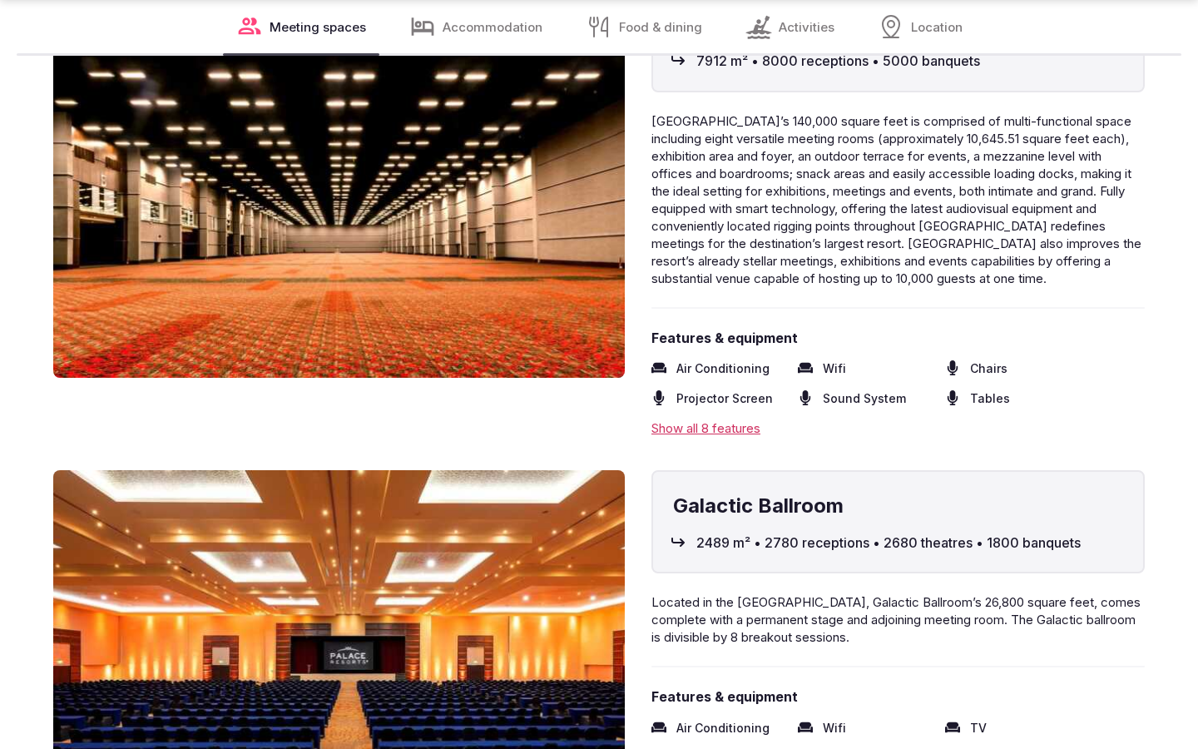
scroll to position [2749, 0]
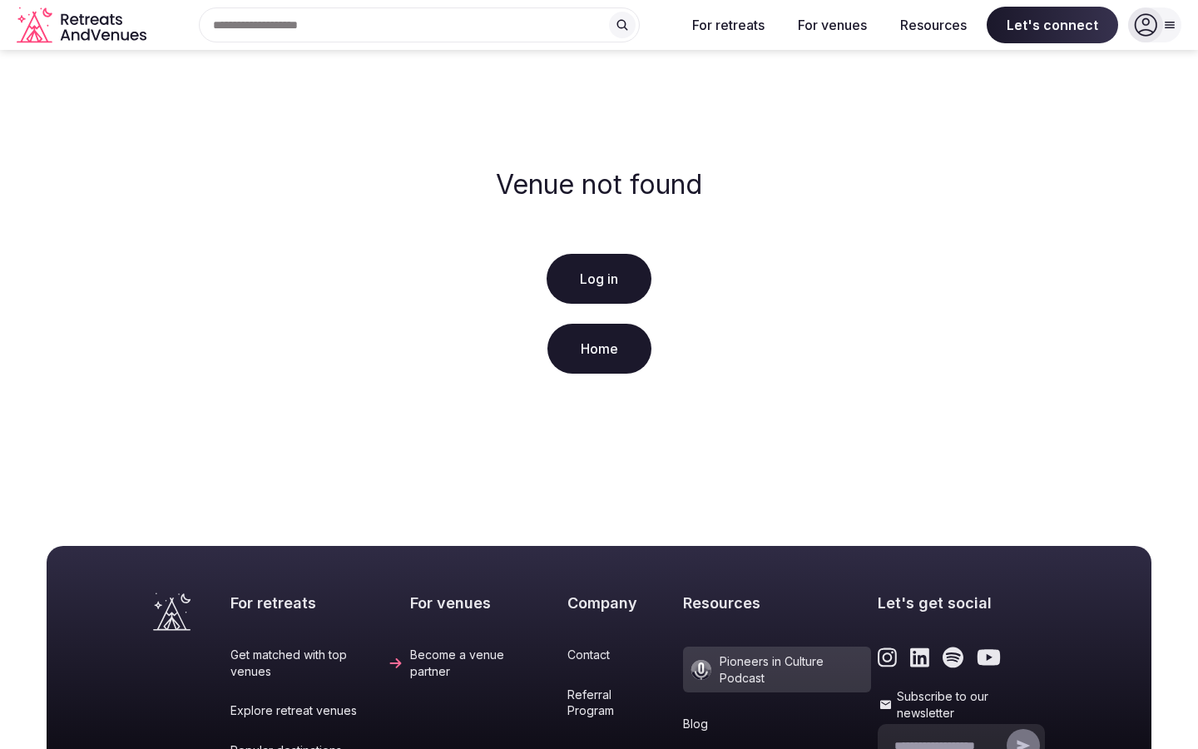
scroll to position [300, 0]
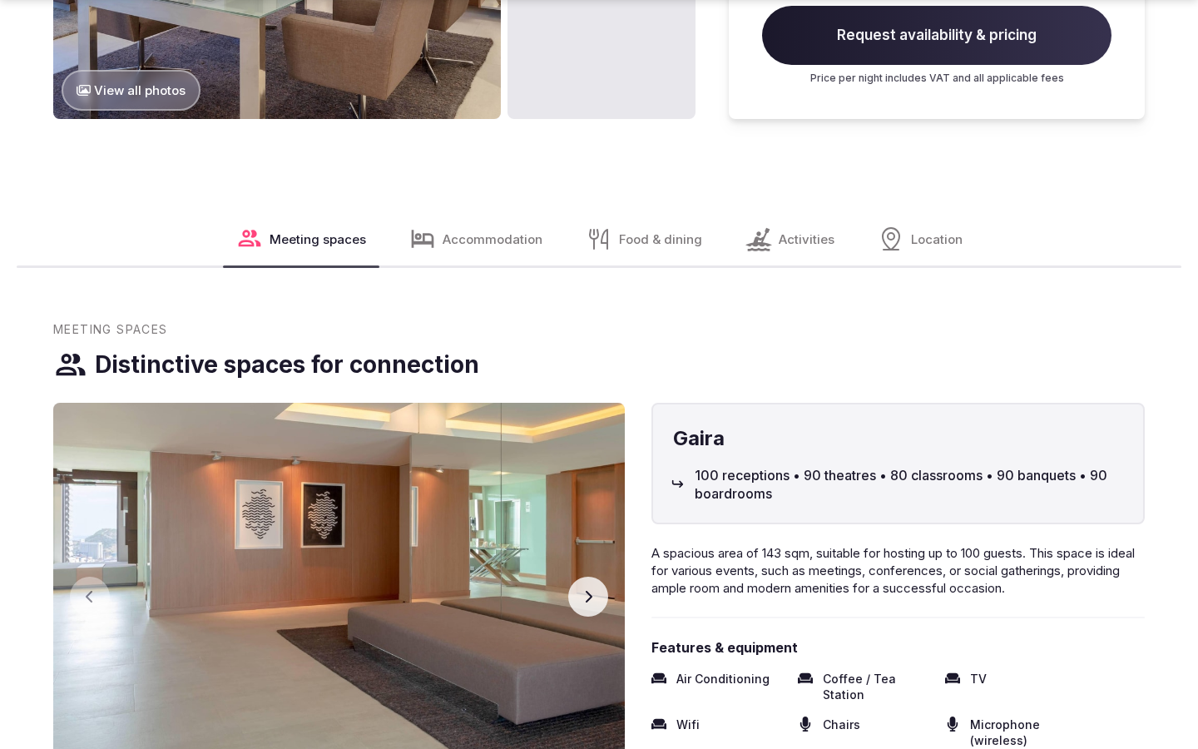
scroll to position [2091, 0]
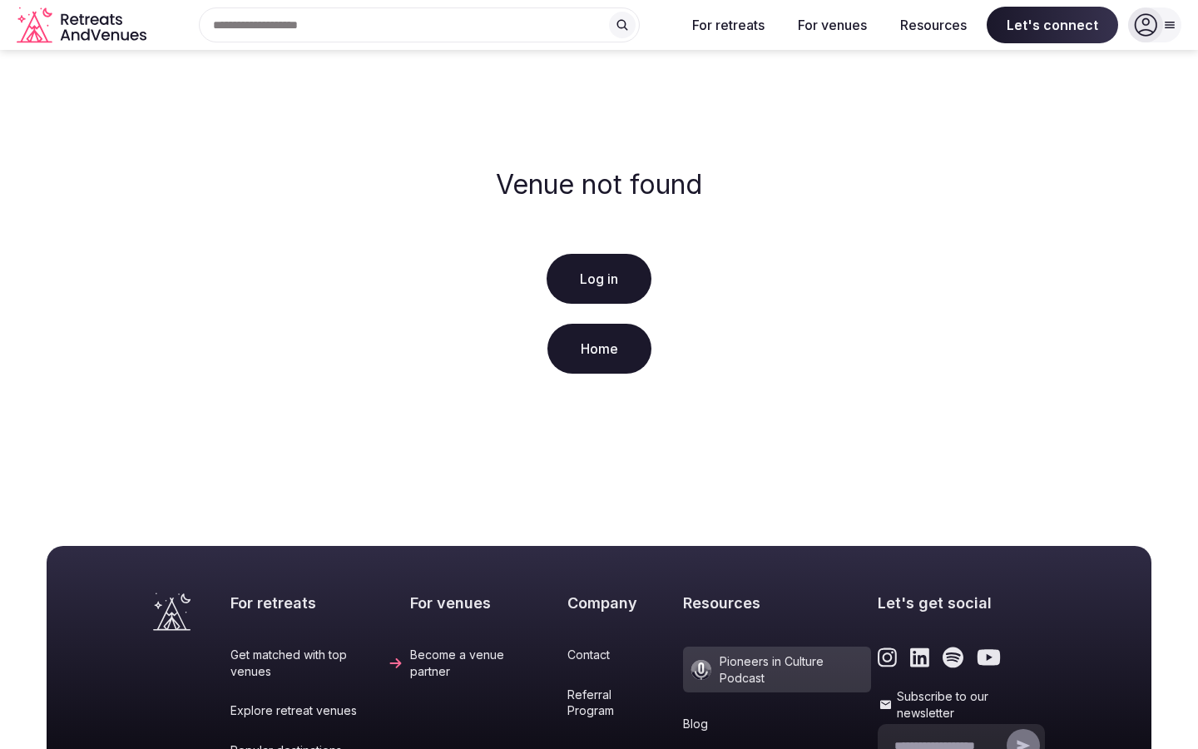
scroll to position [300, 0]
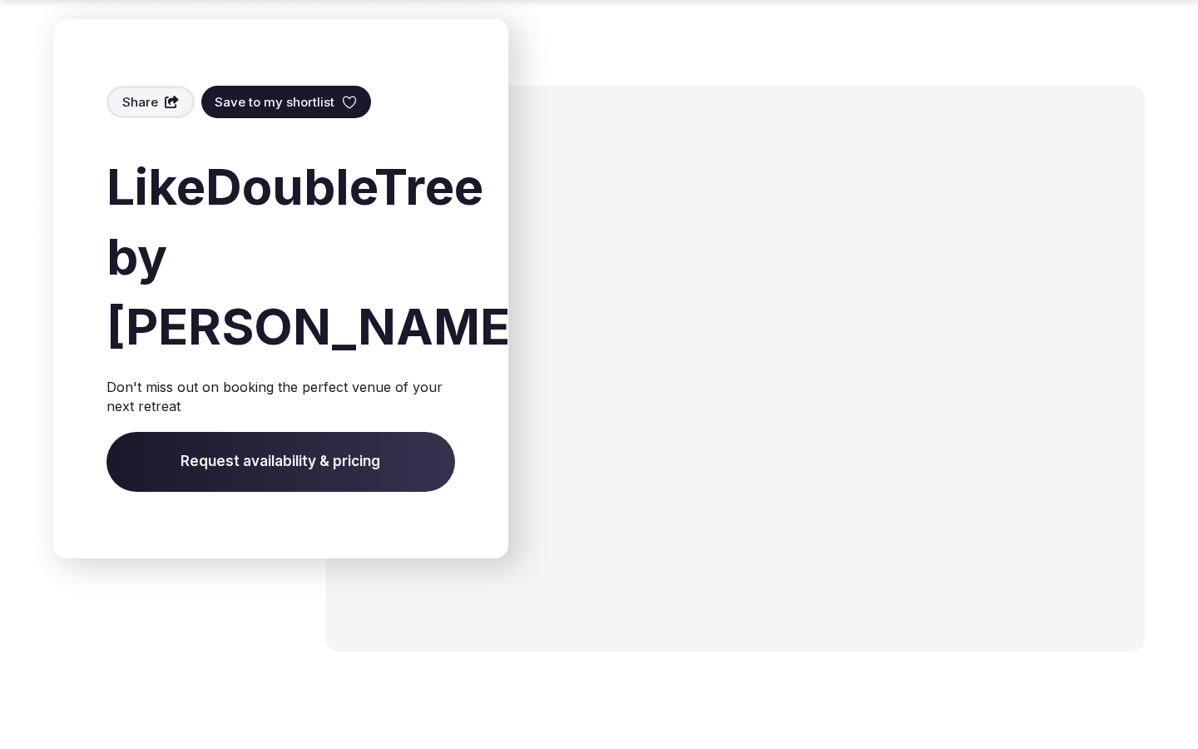
scroll to position [1928, 0]
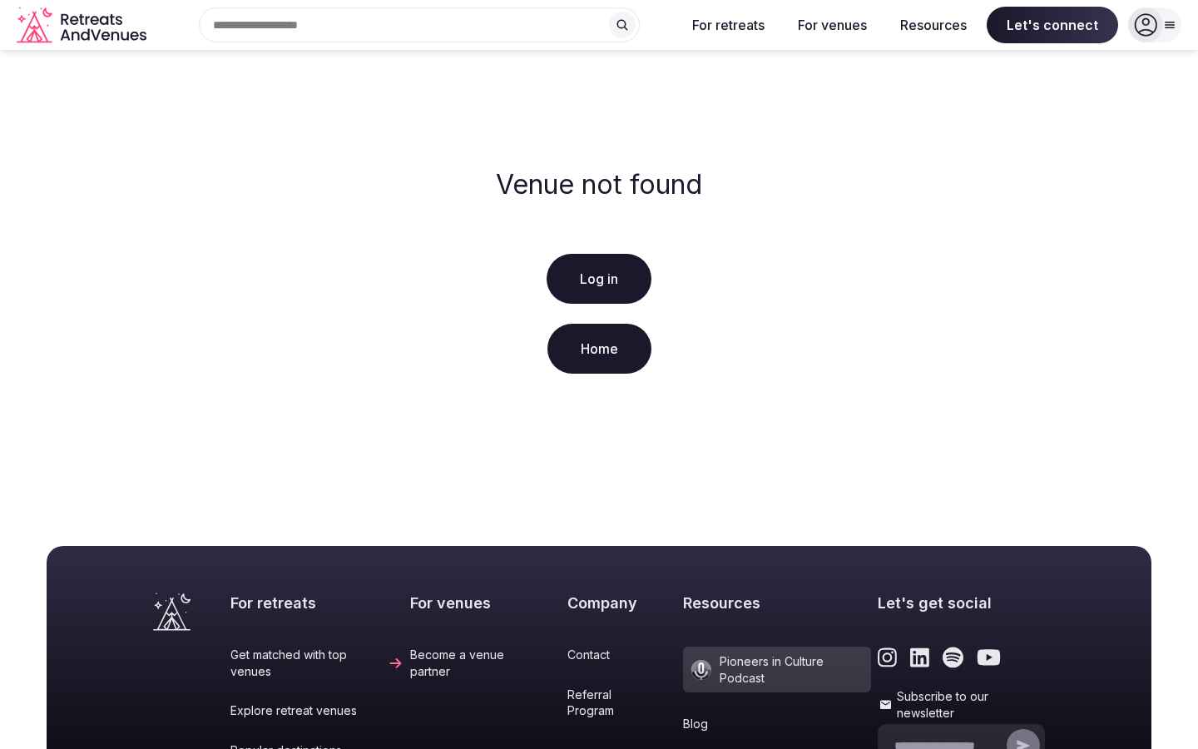
scroll to position [300, 0]
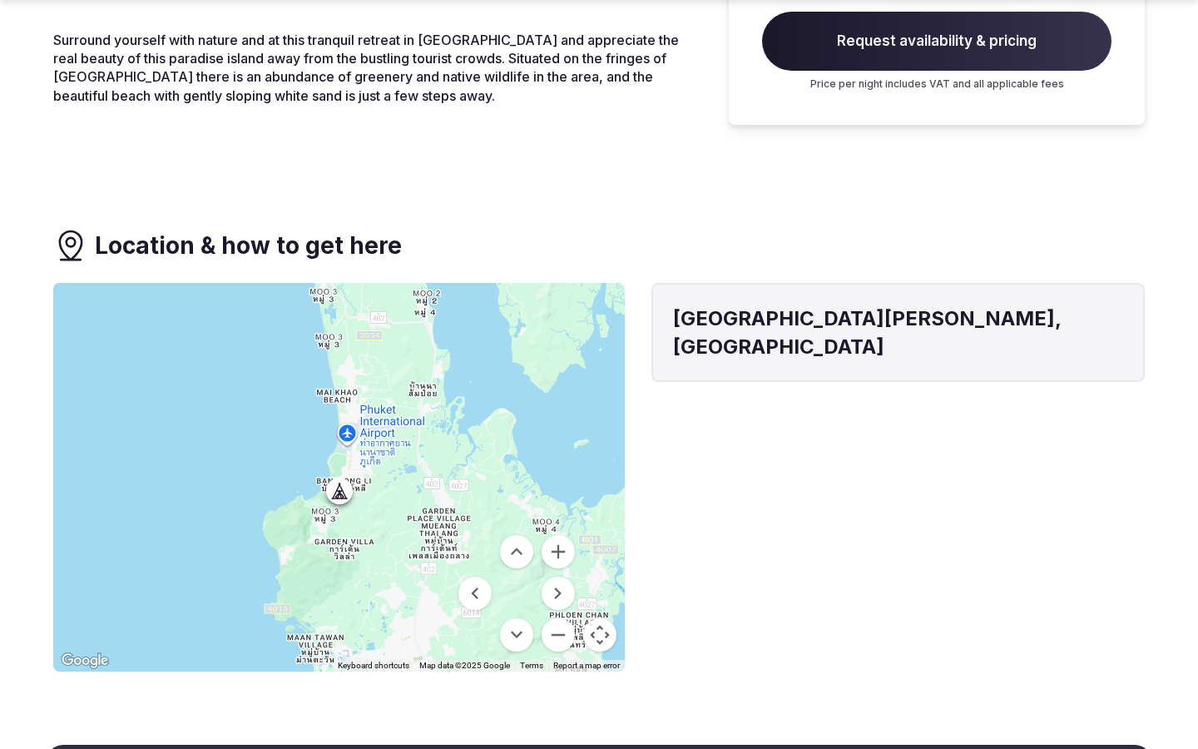
scroll to position [1131, 0]
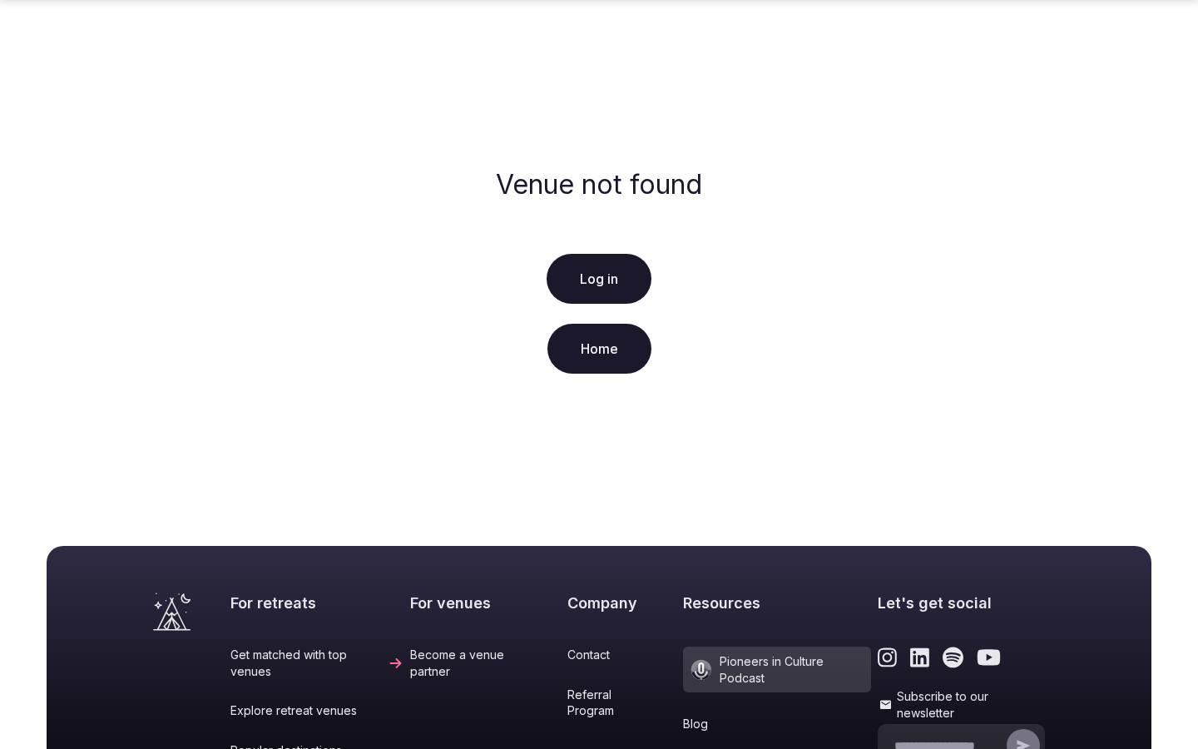
scroll to position [300, 0]
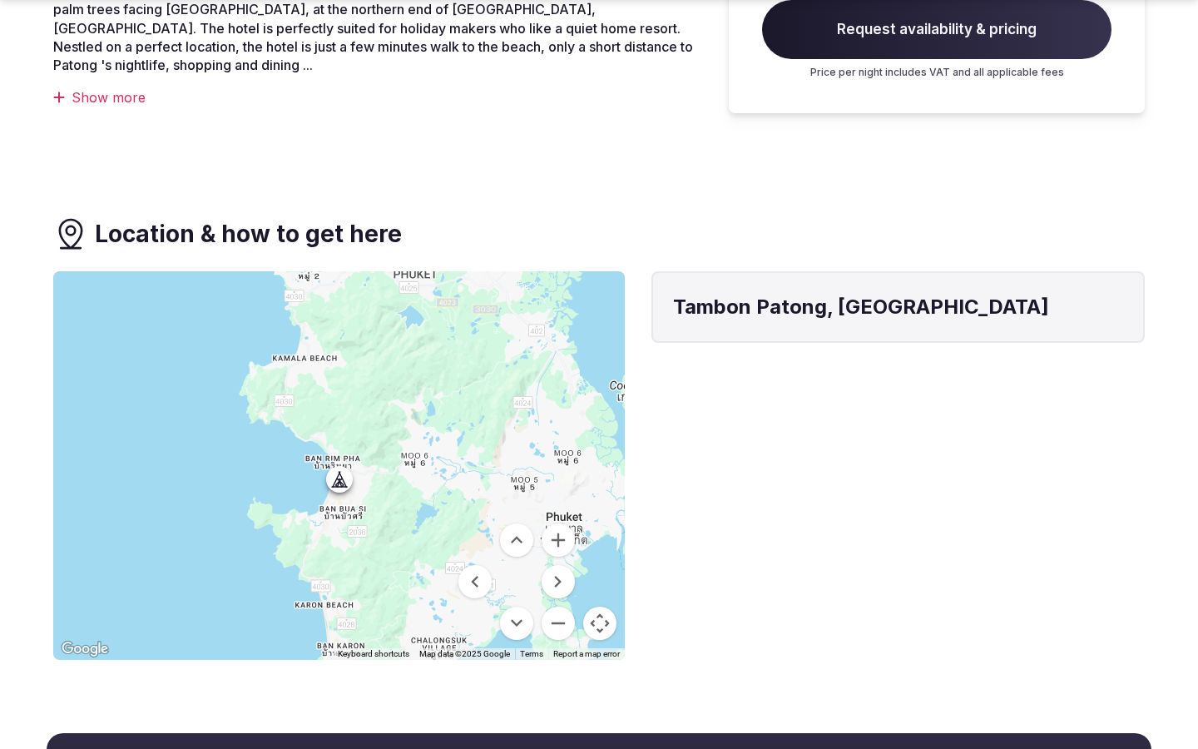
scroll to position [1133, 0]
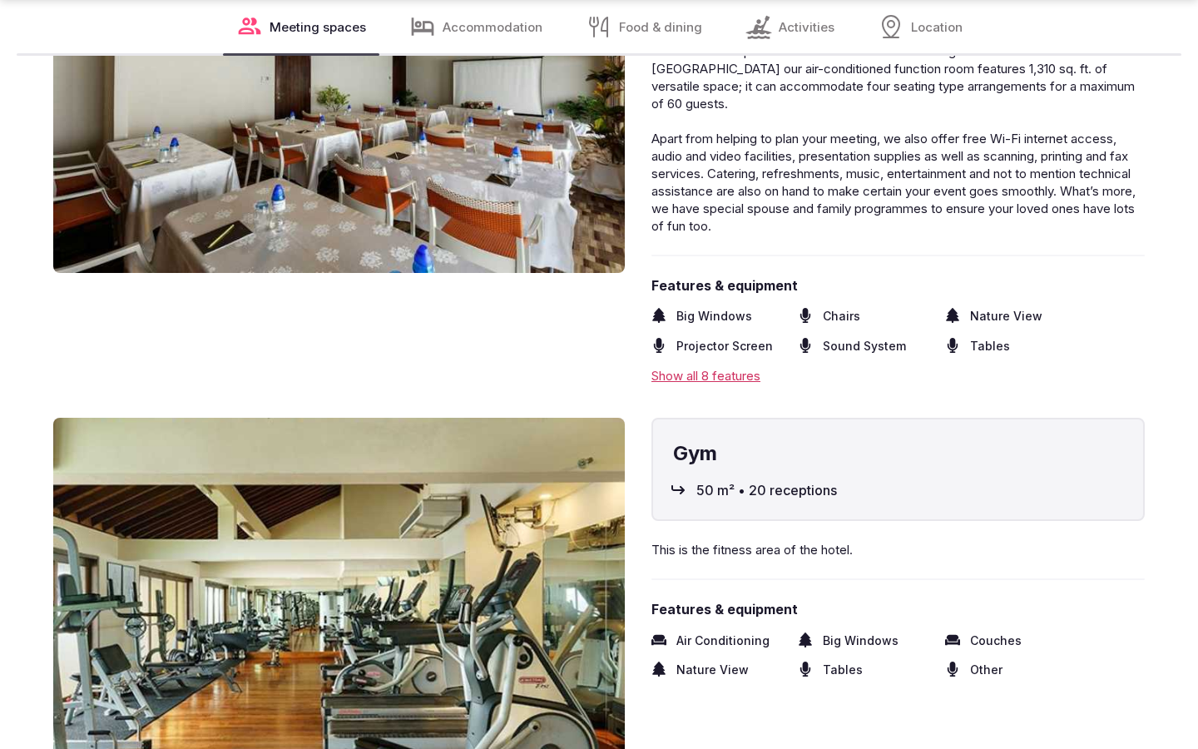
scroll to position [2749, 0]
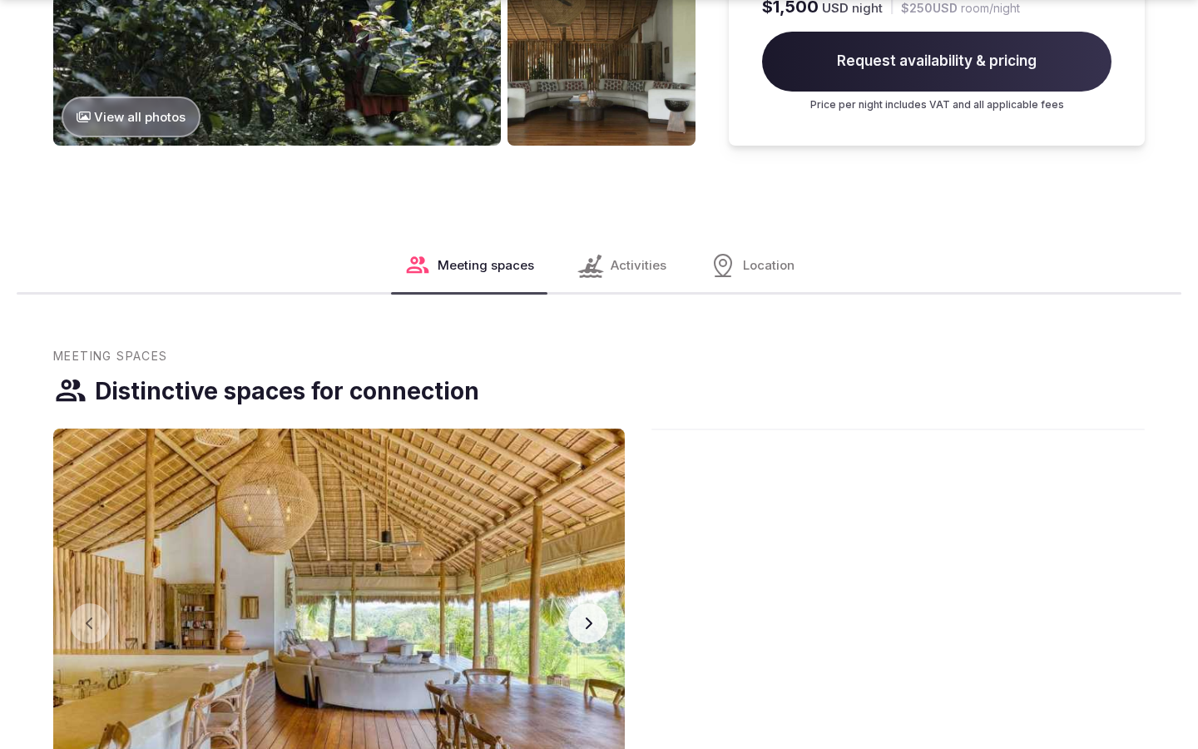
scroll to position [2804, 0]
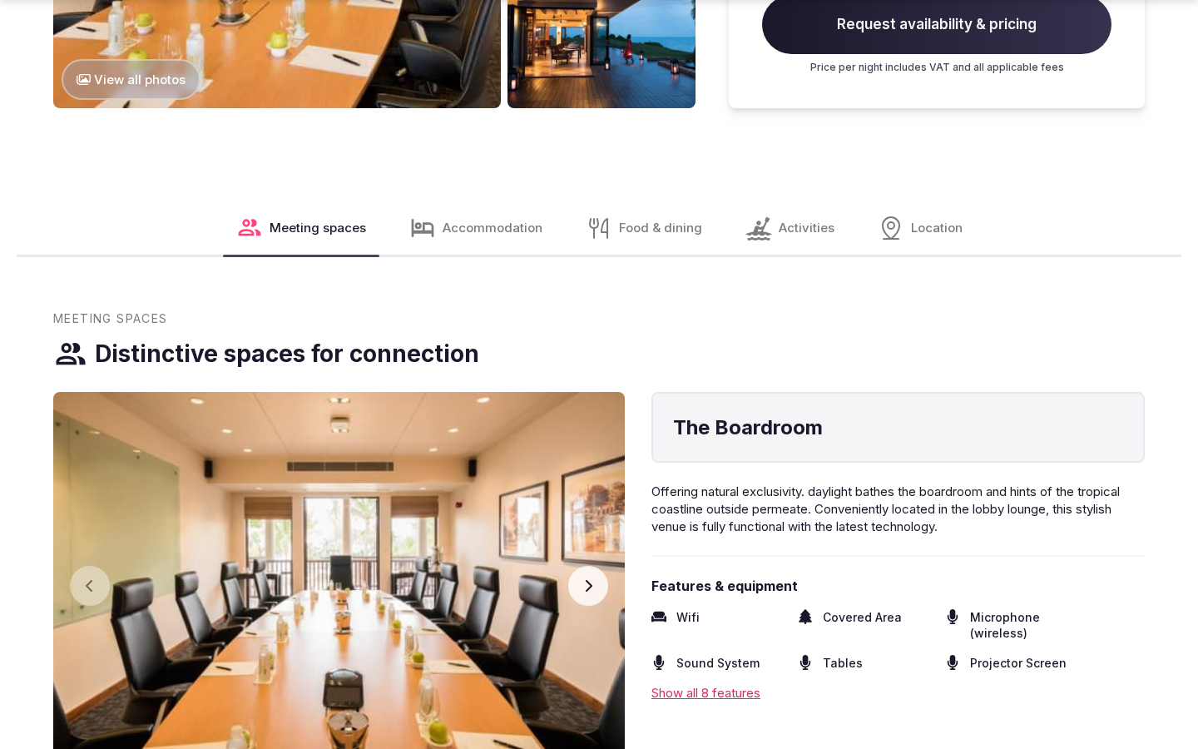
scroll to position [2804, 0]
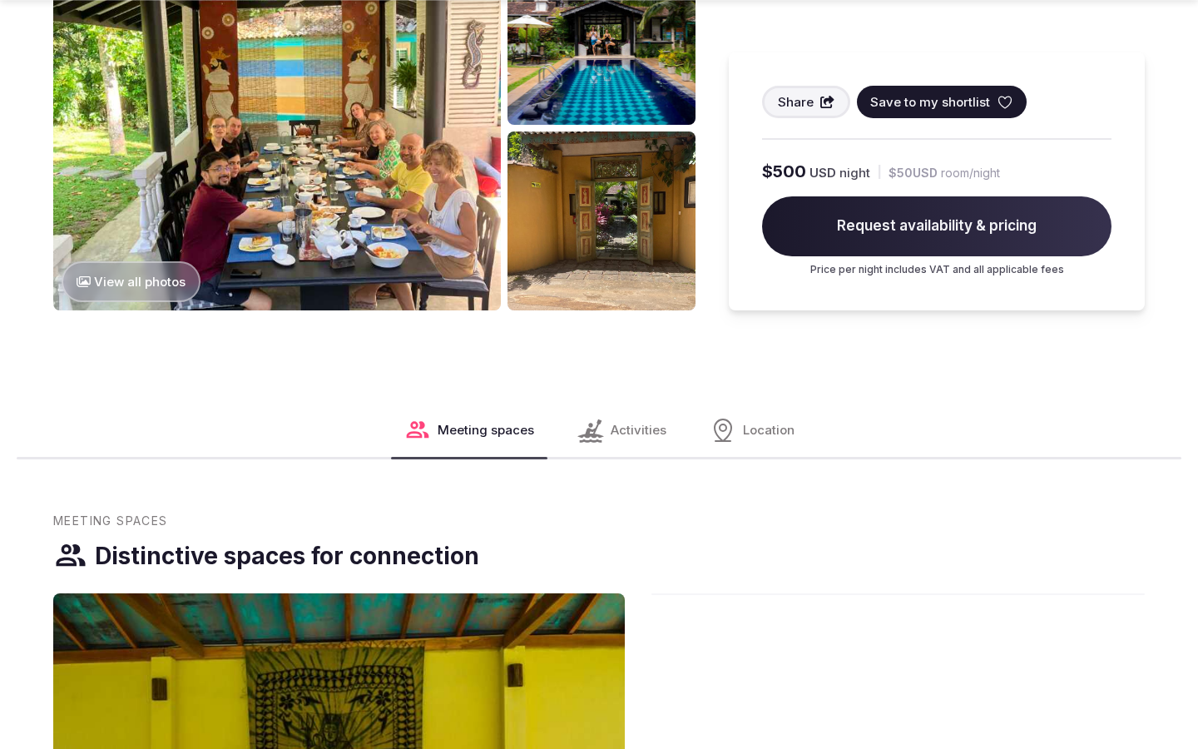
scroll to position [2077, 0]
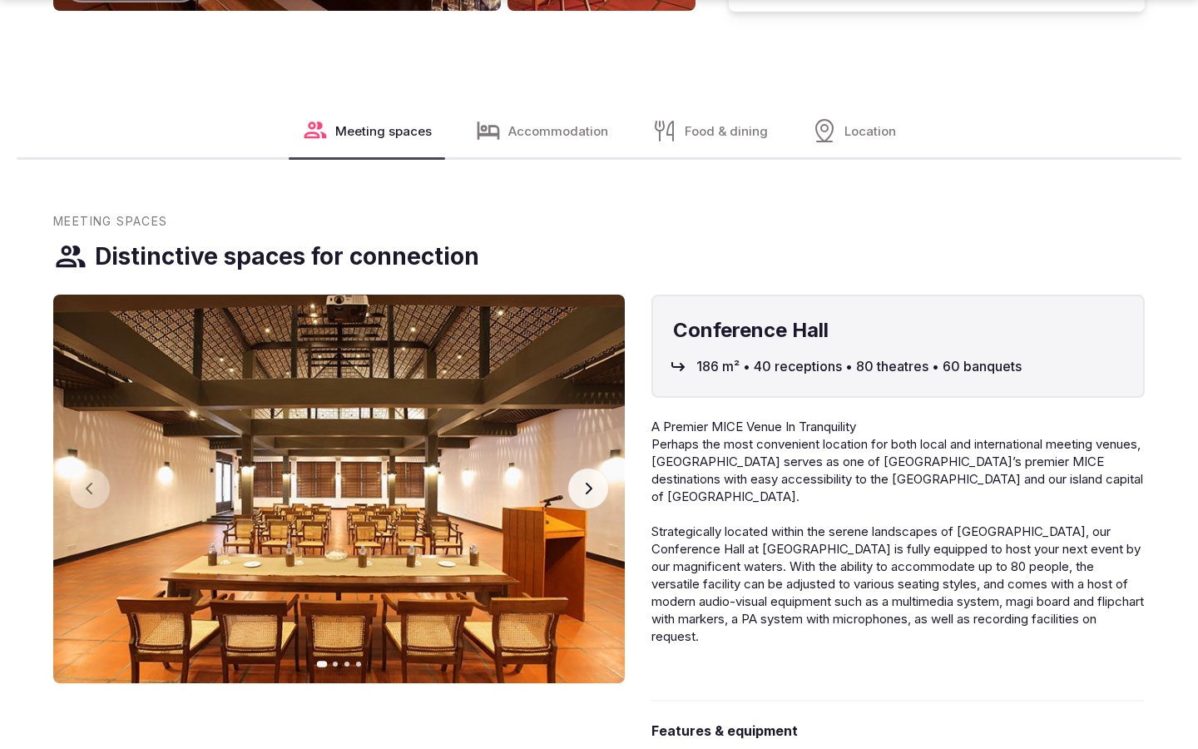
scroll to position [2804, 0]
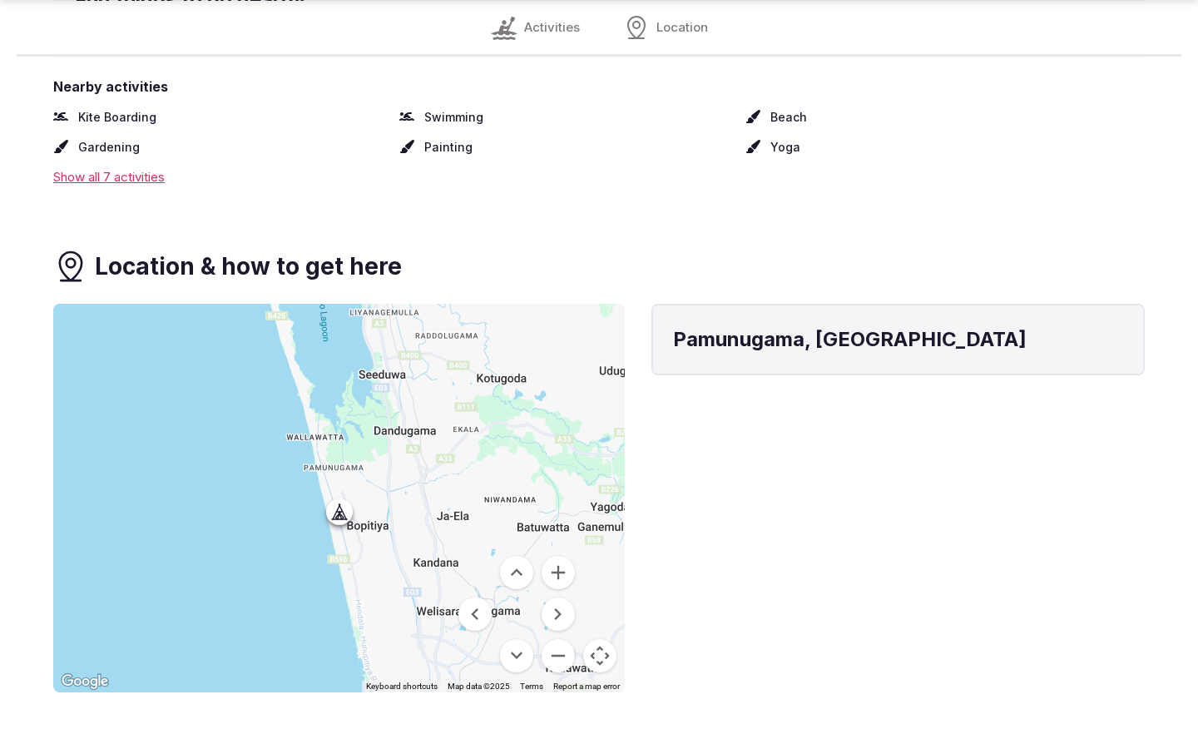
scroll to position [1897, 0]
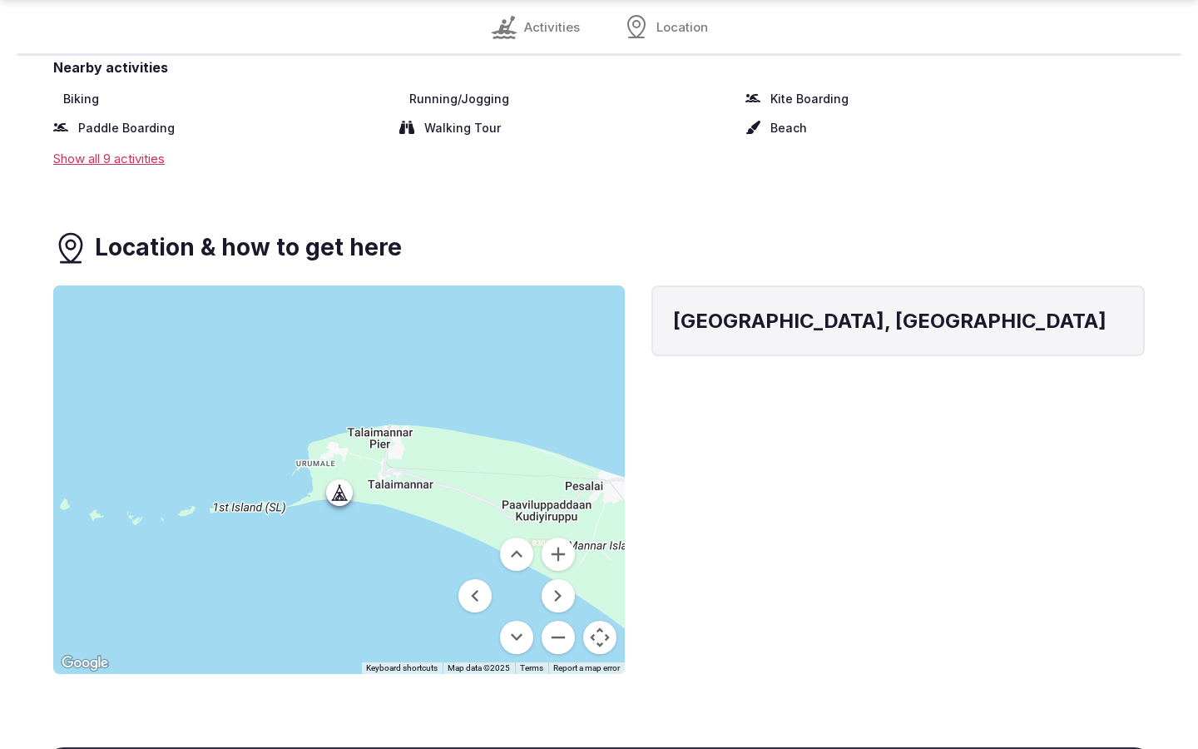
scroll to position [1879, 0]
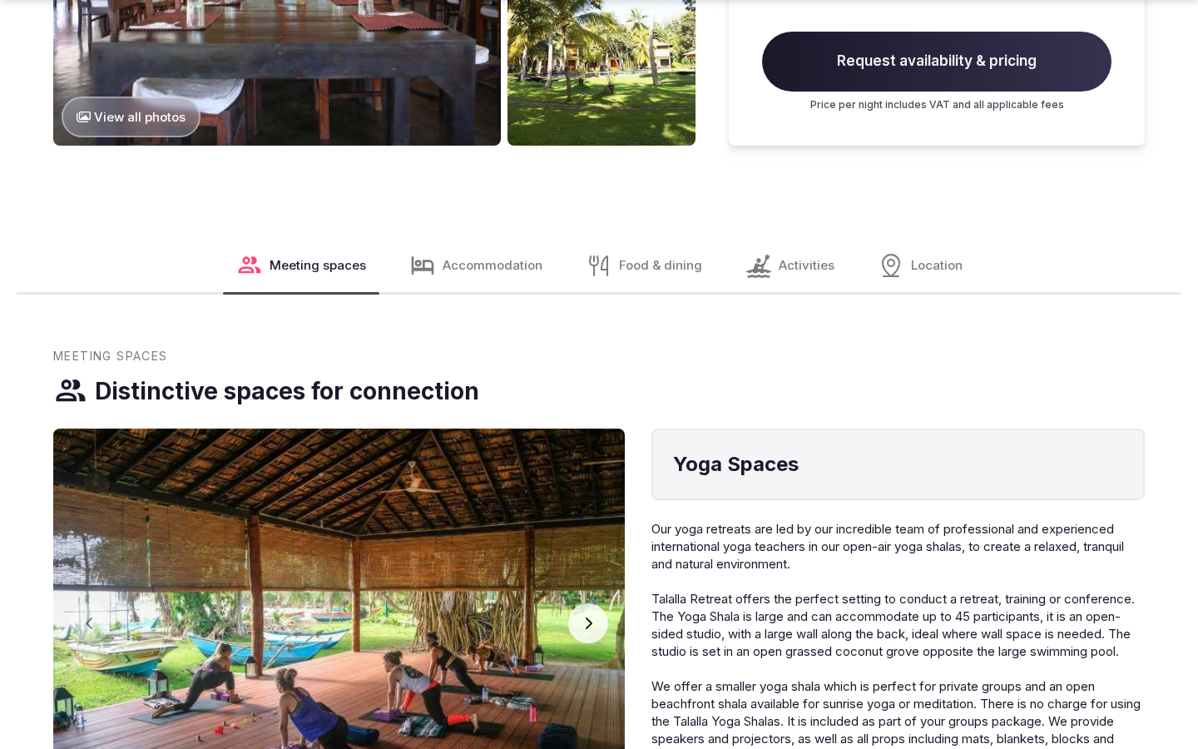
scroll to position [2804, 0]
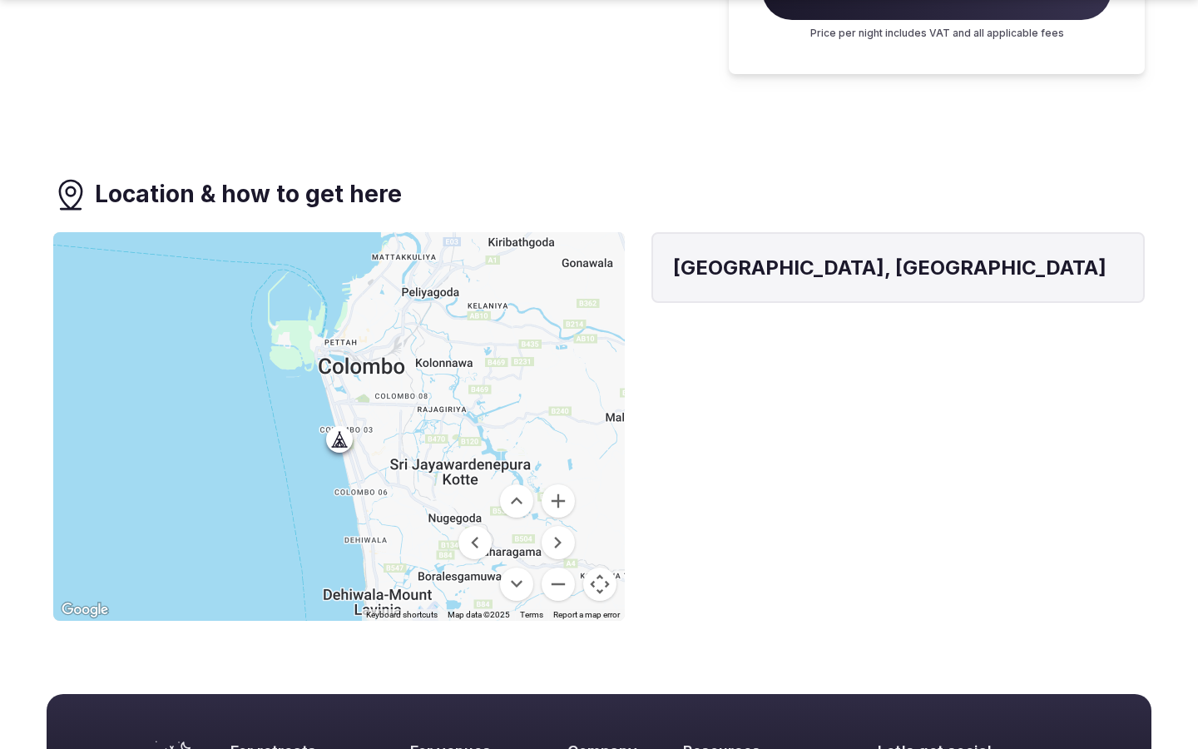
scroll to position [1111, 0]
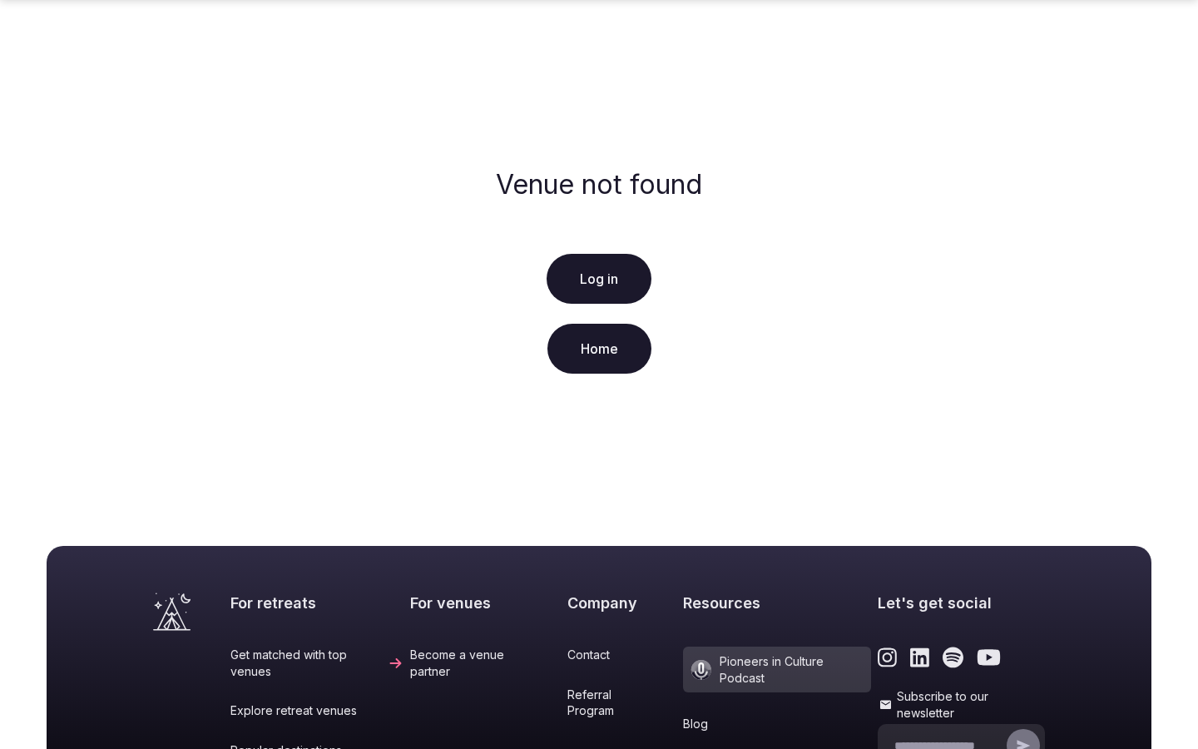
scroll to position [300, 0]
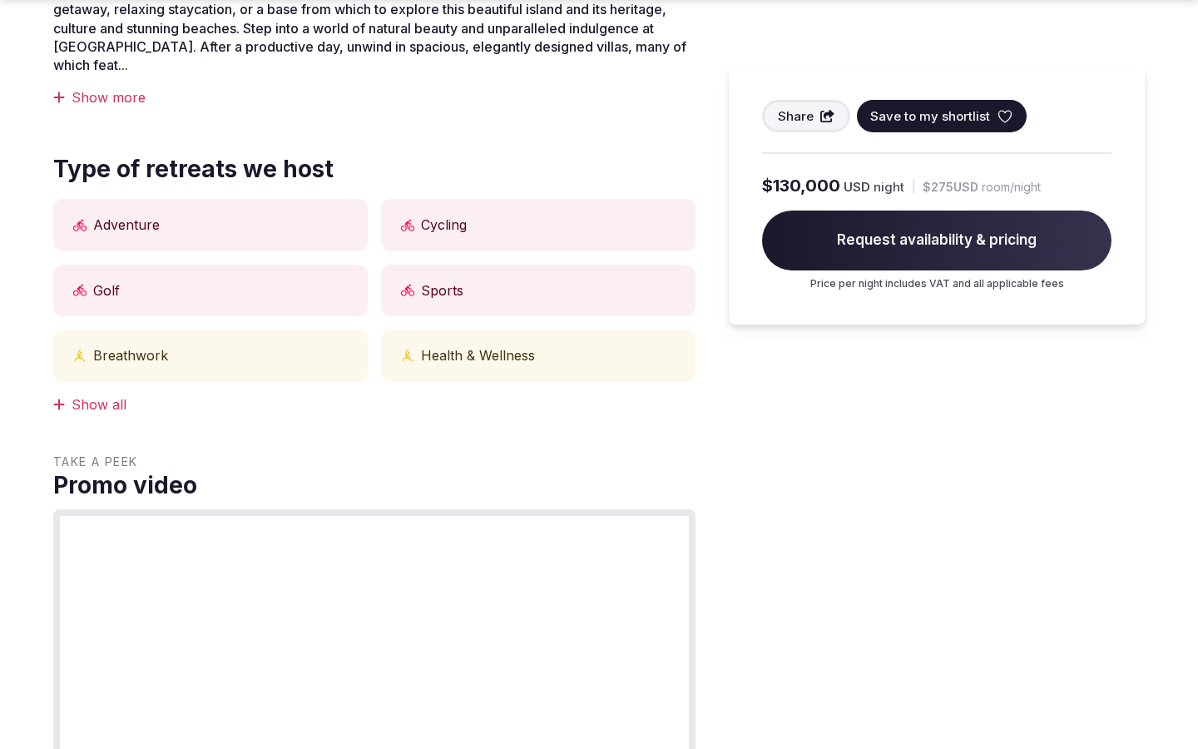
scroll to position [1377, 0]
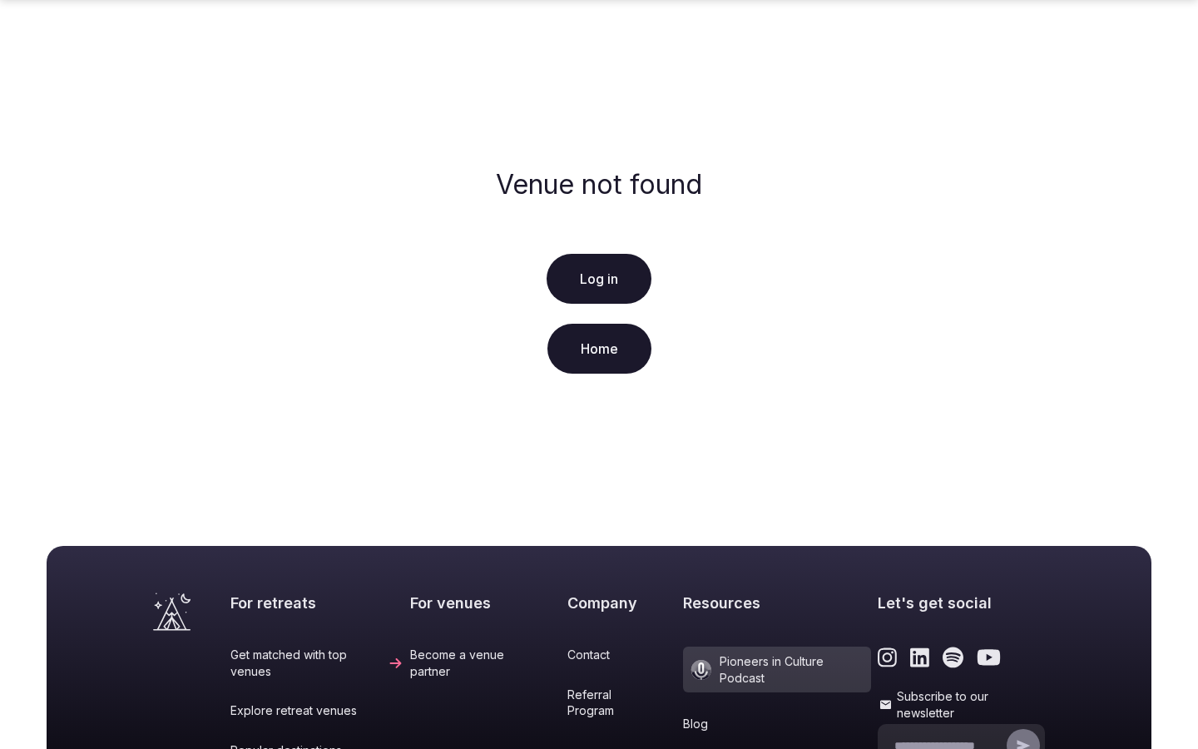
scroll to position [300, 0]
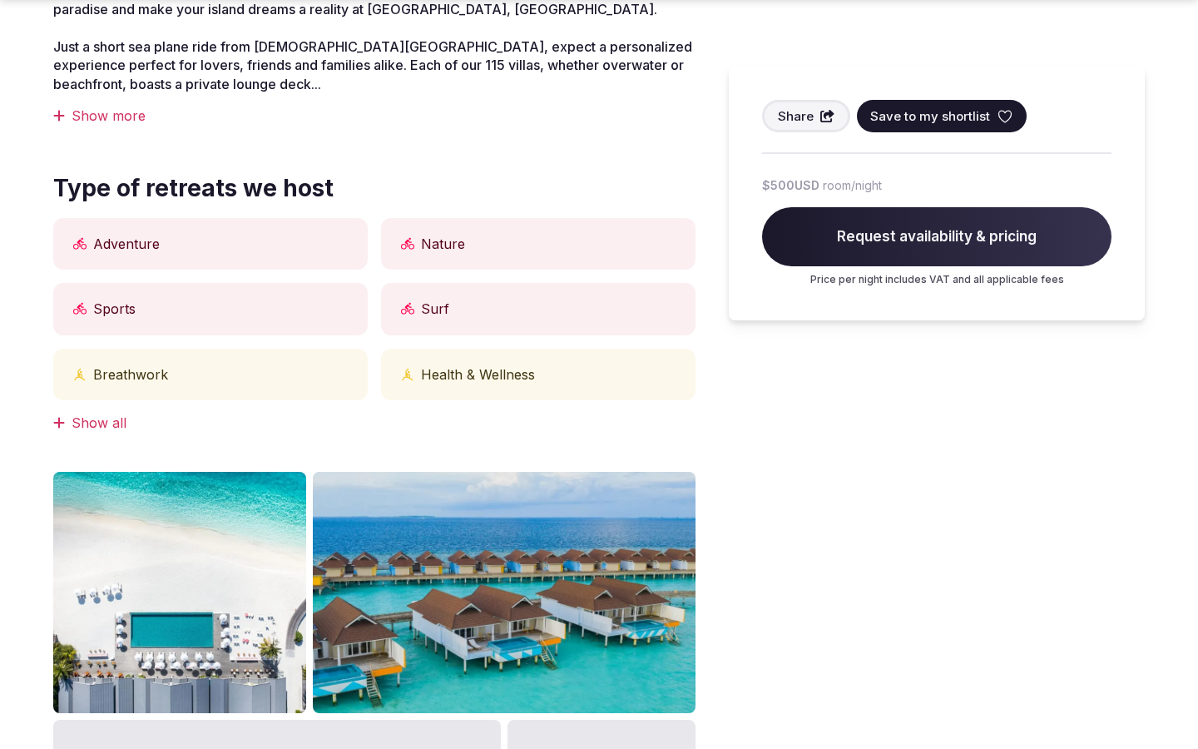
scroll to position [1377, 0]
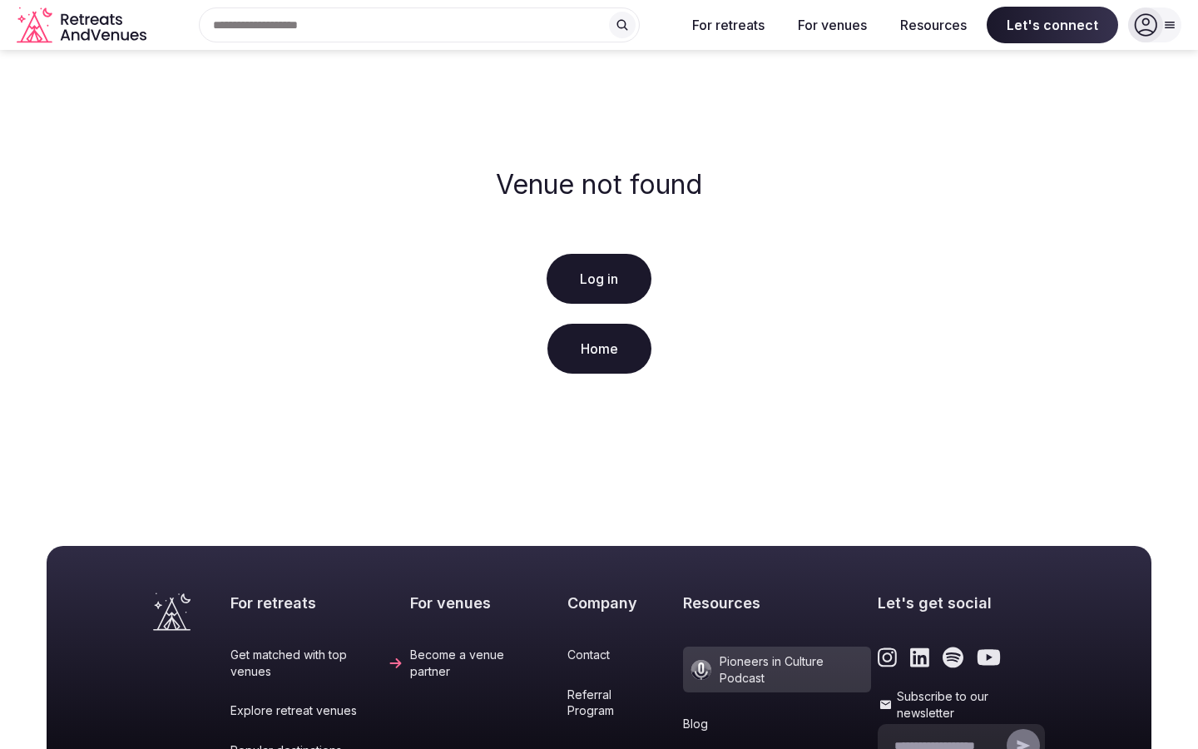
scroll to position [300, 0]
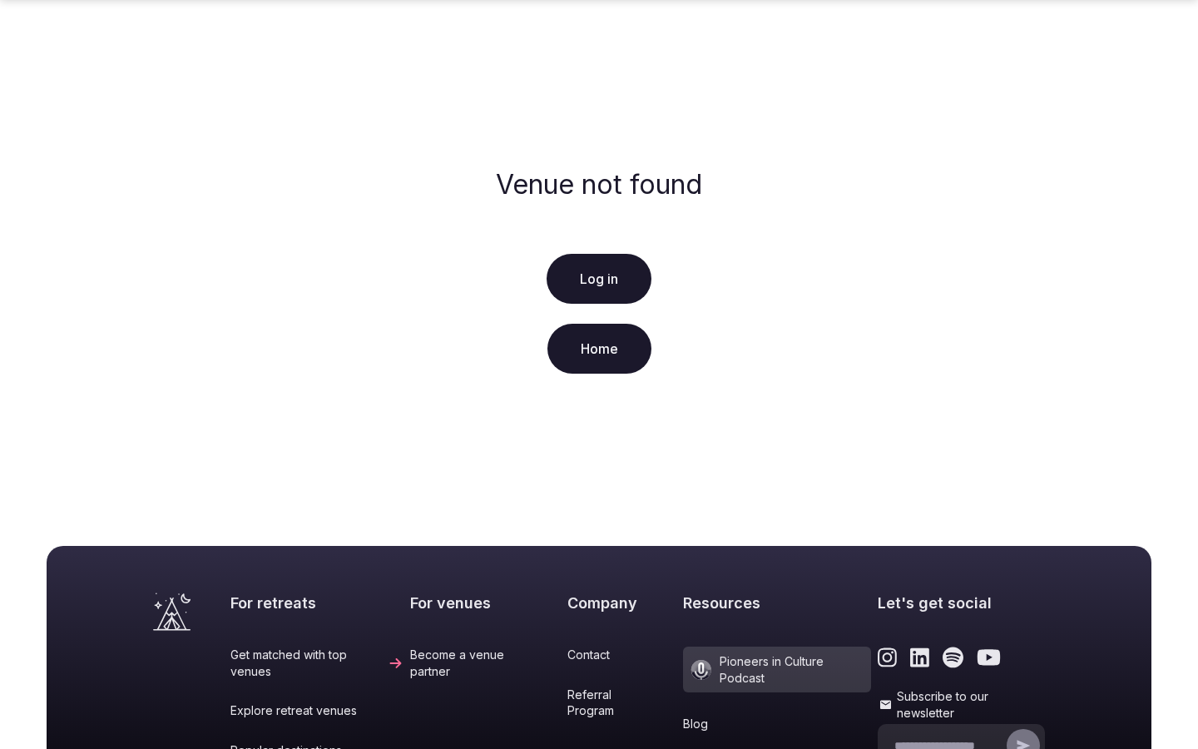
scroll to position [300, 0]
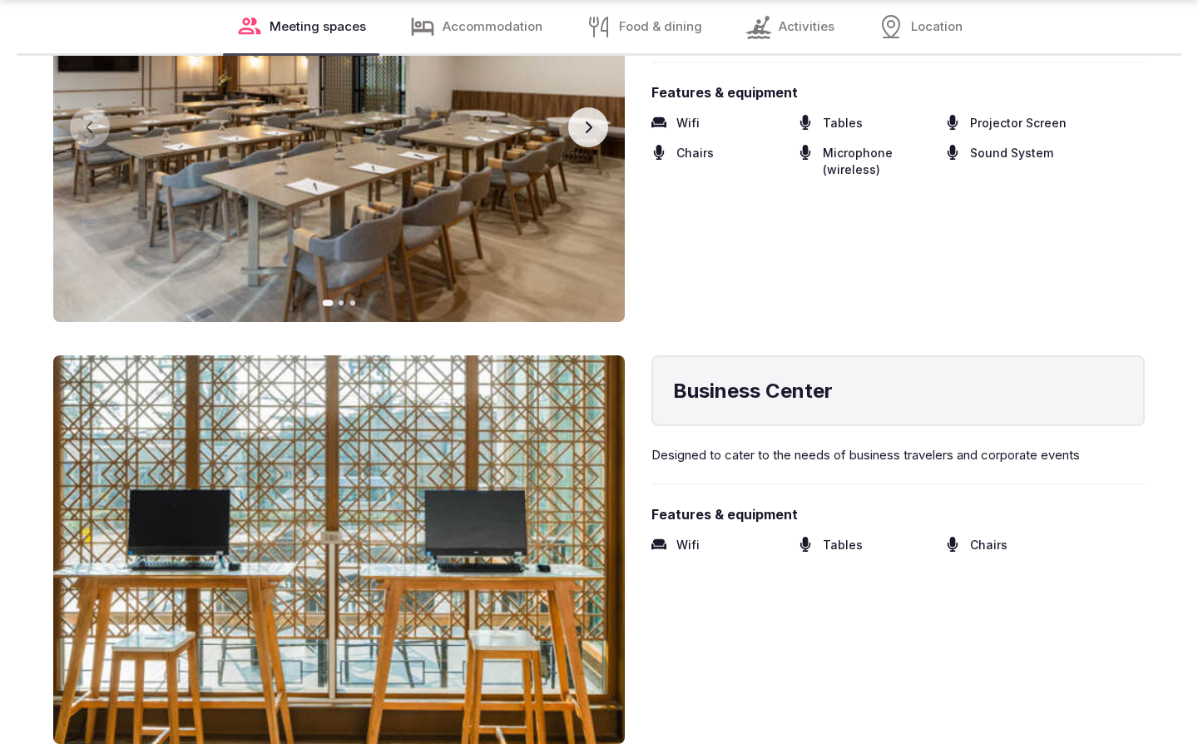
scroll to position [2749, 0]
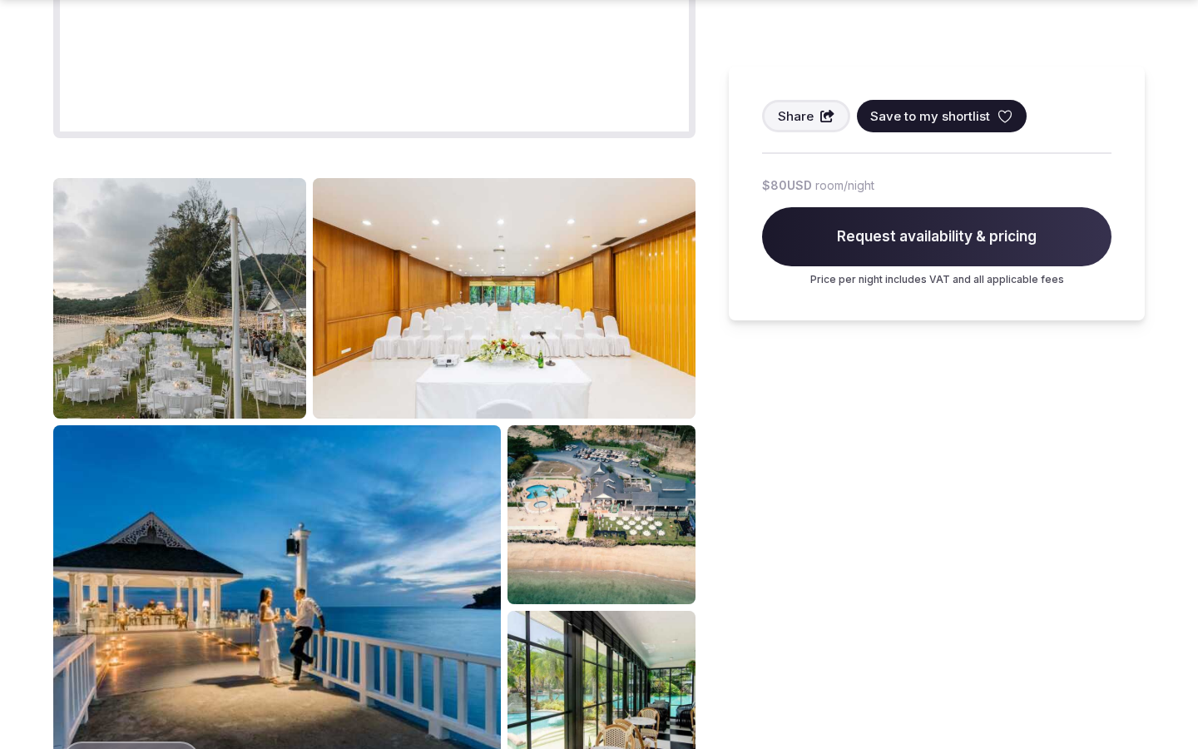
scroll to position [2091, 0]
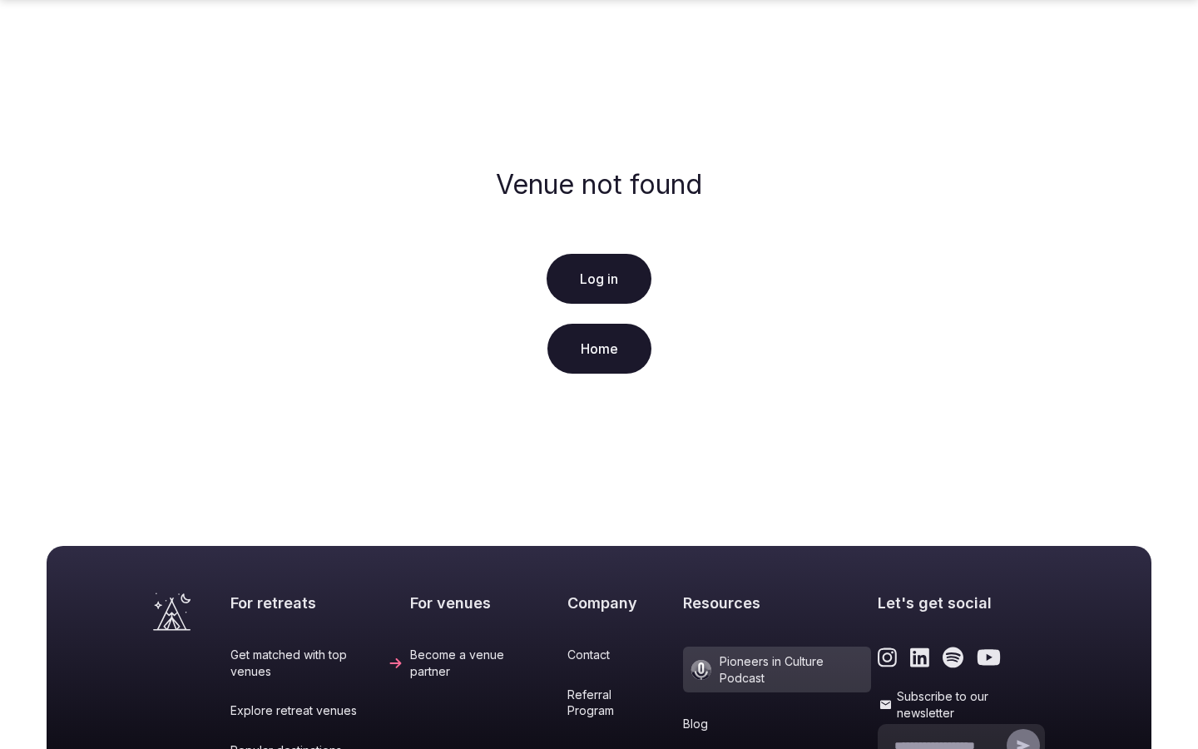
scroll to position [300, 0]
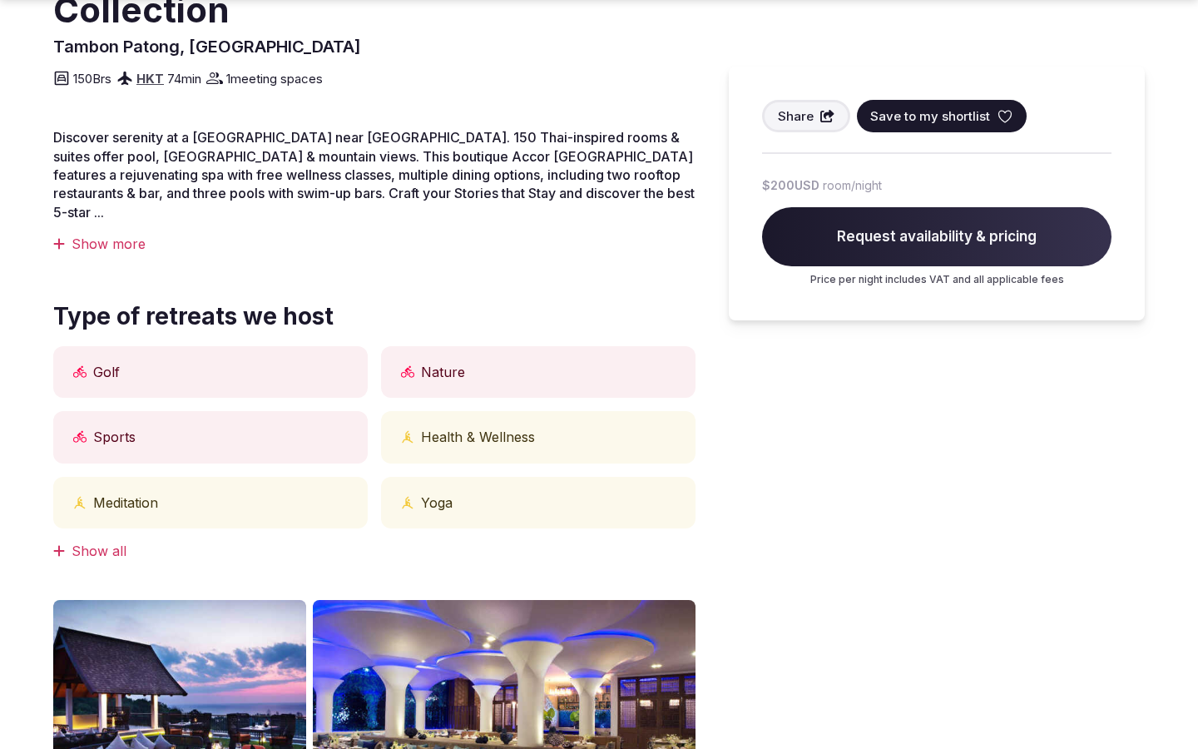
scroll to position [1377, 0]
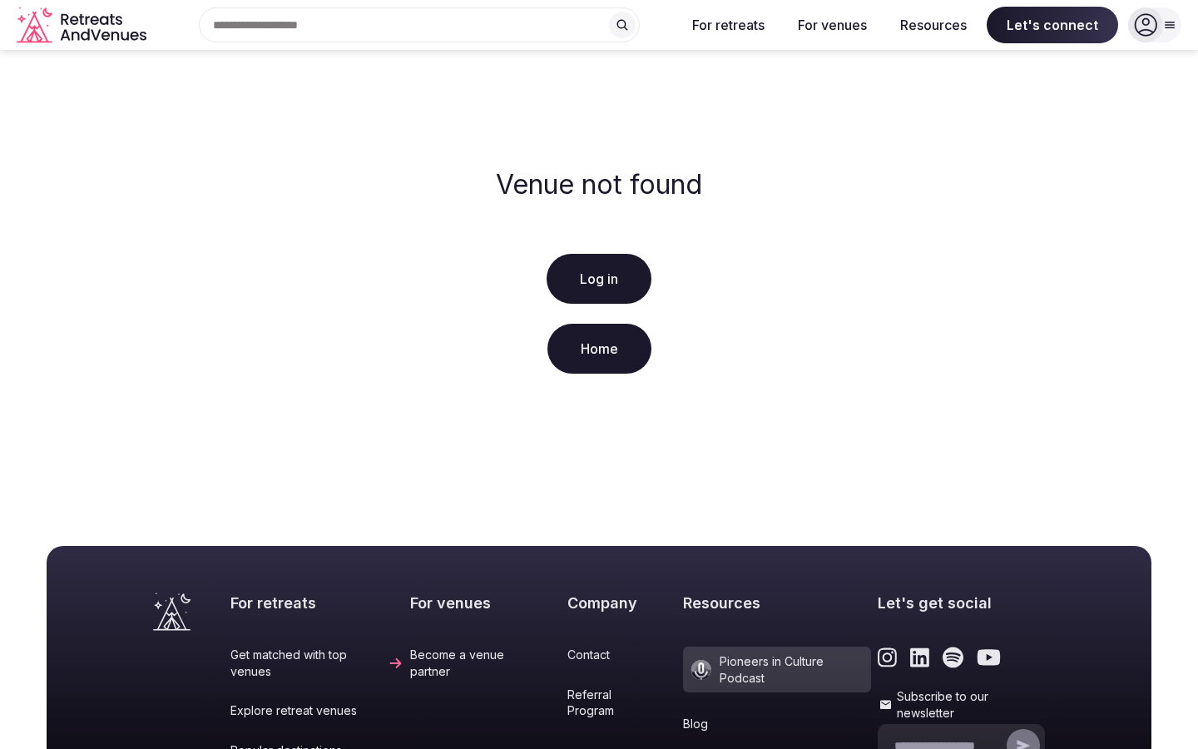
scroll to position [300, 0]
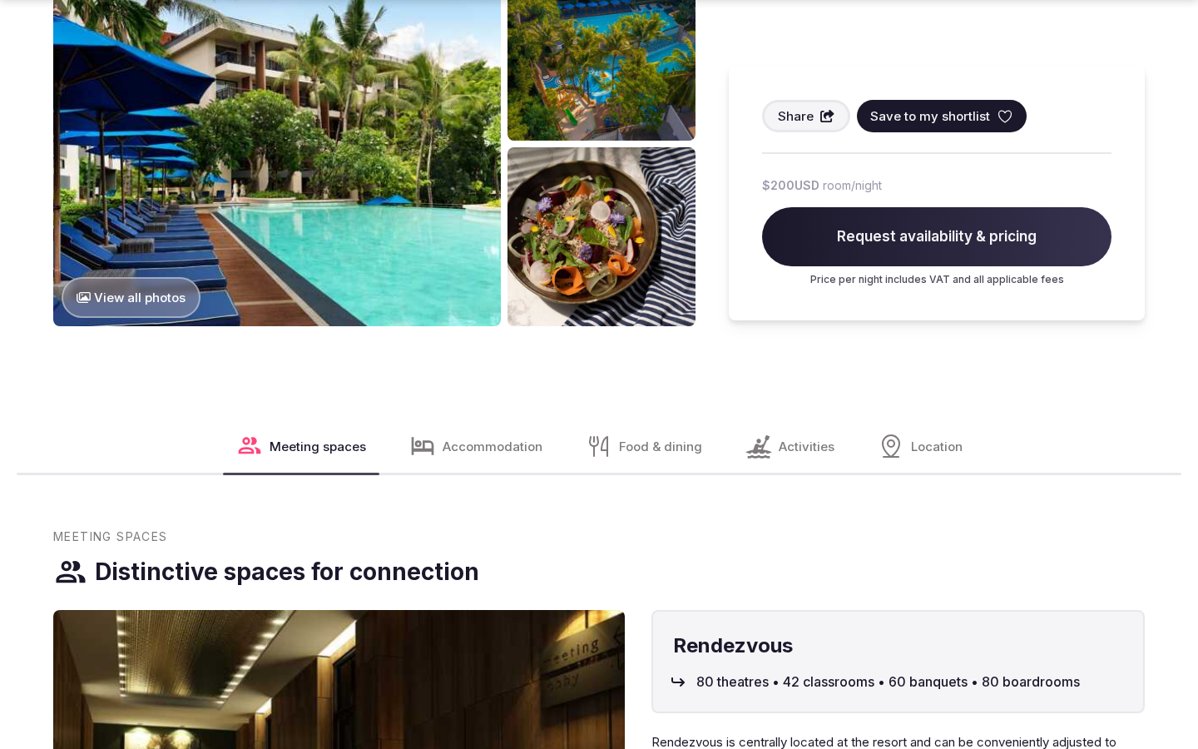
scroll to position [2091, 0]
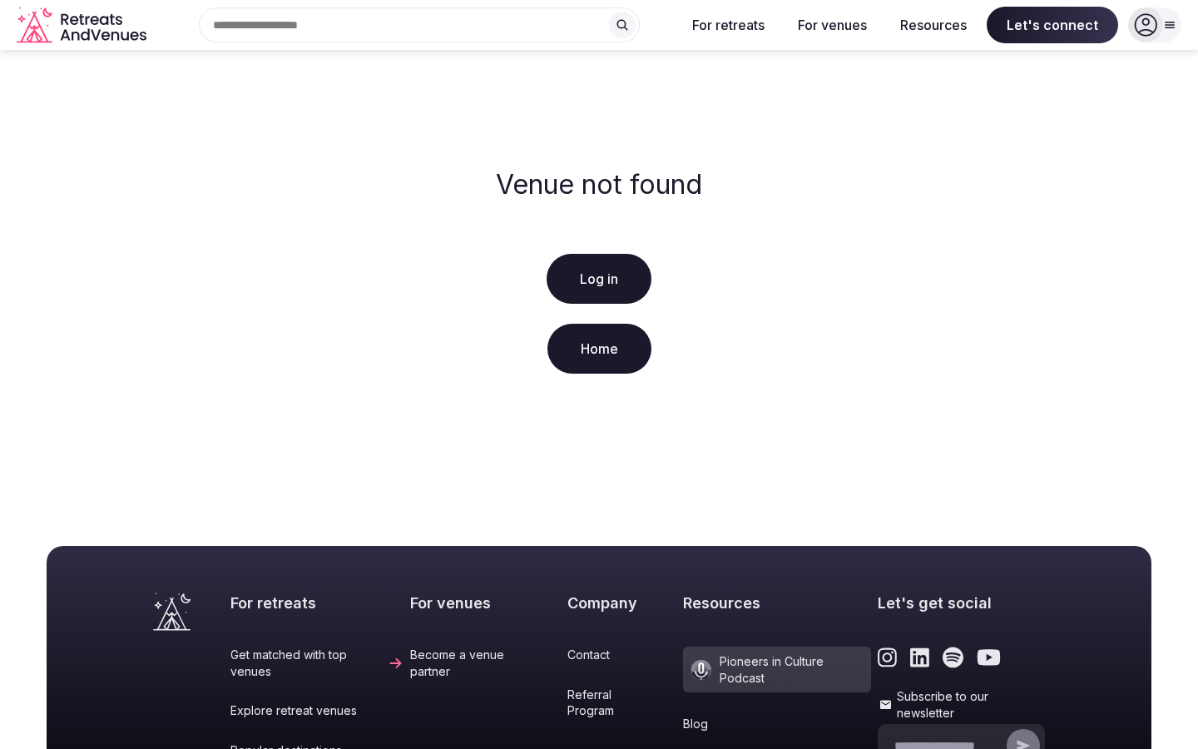
scroll to position [300, 0]
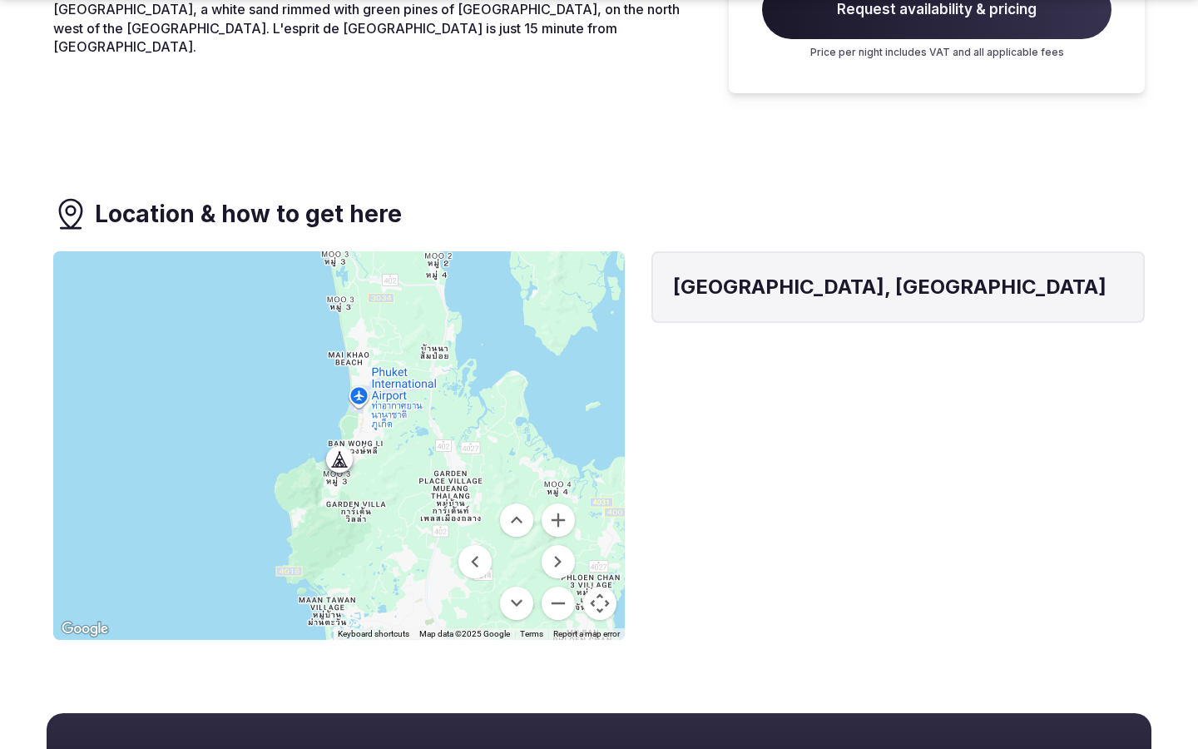
scroll to position [1131, 0]
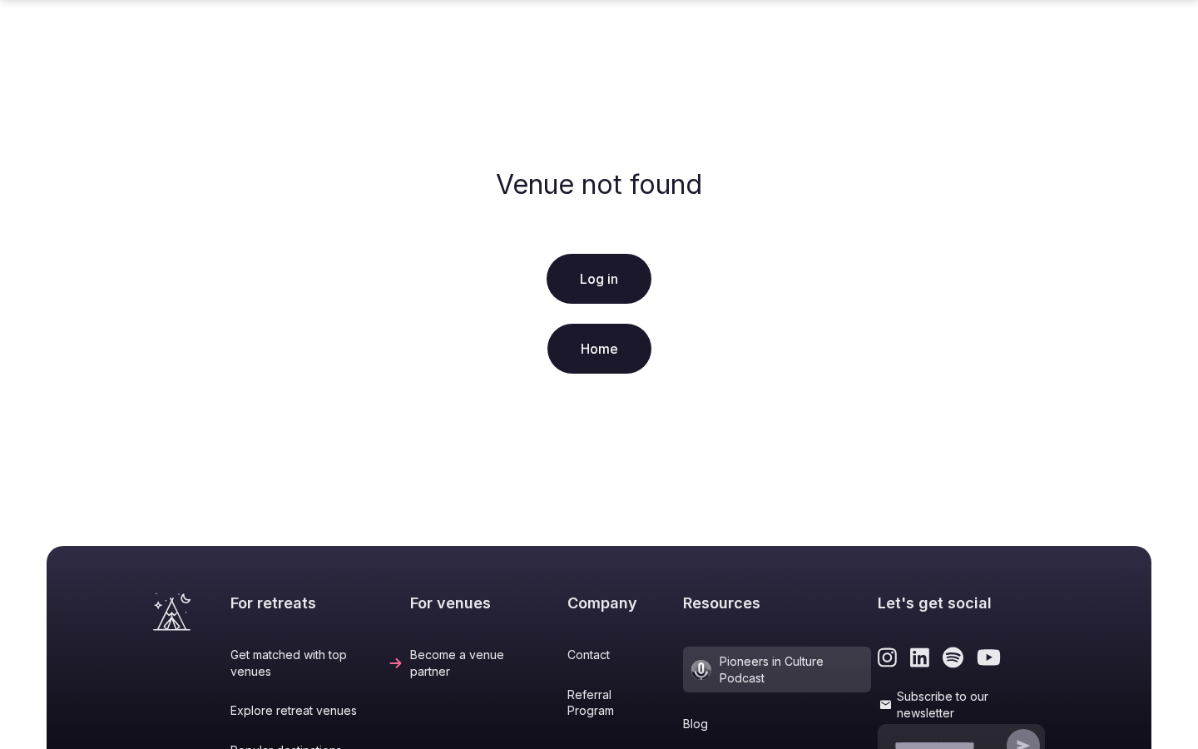
scroll to position [300, 0]
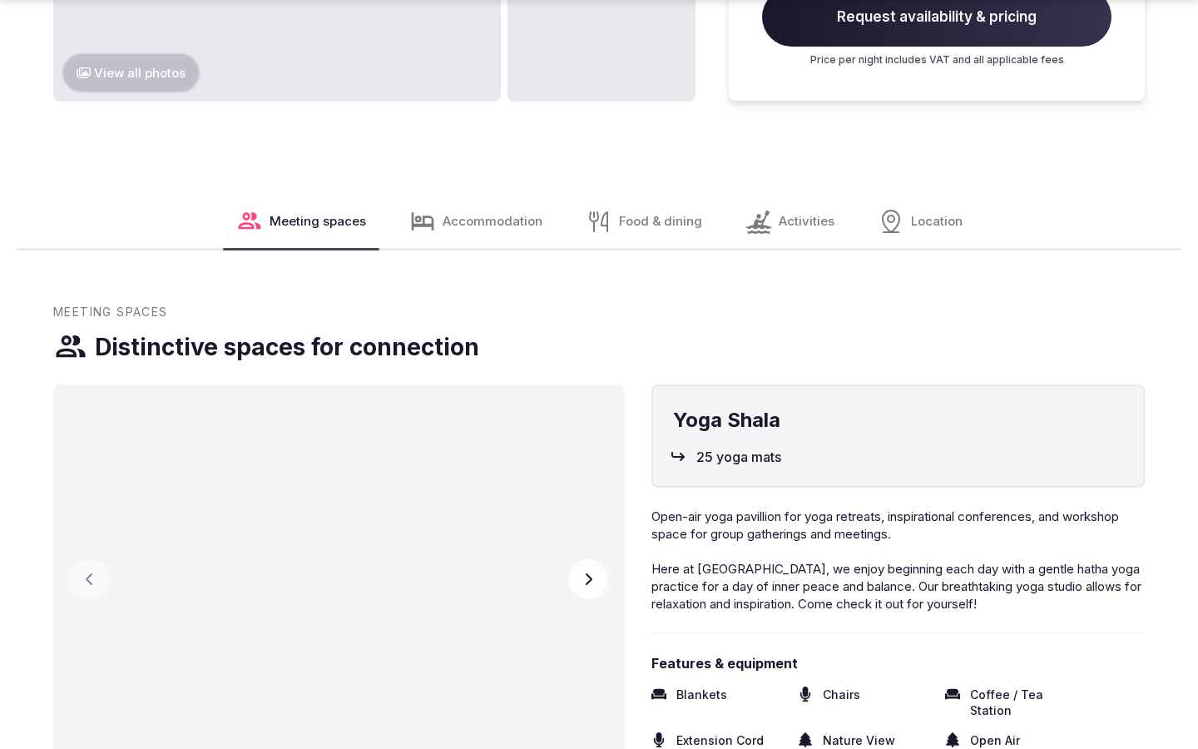
scroll to position [2804, 0]
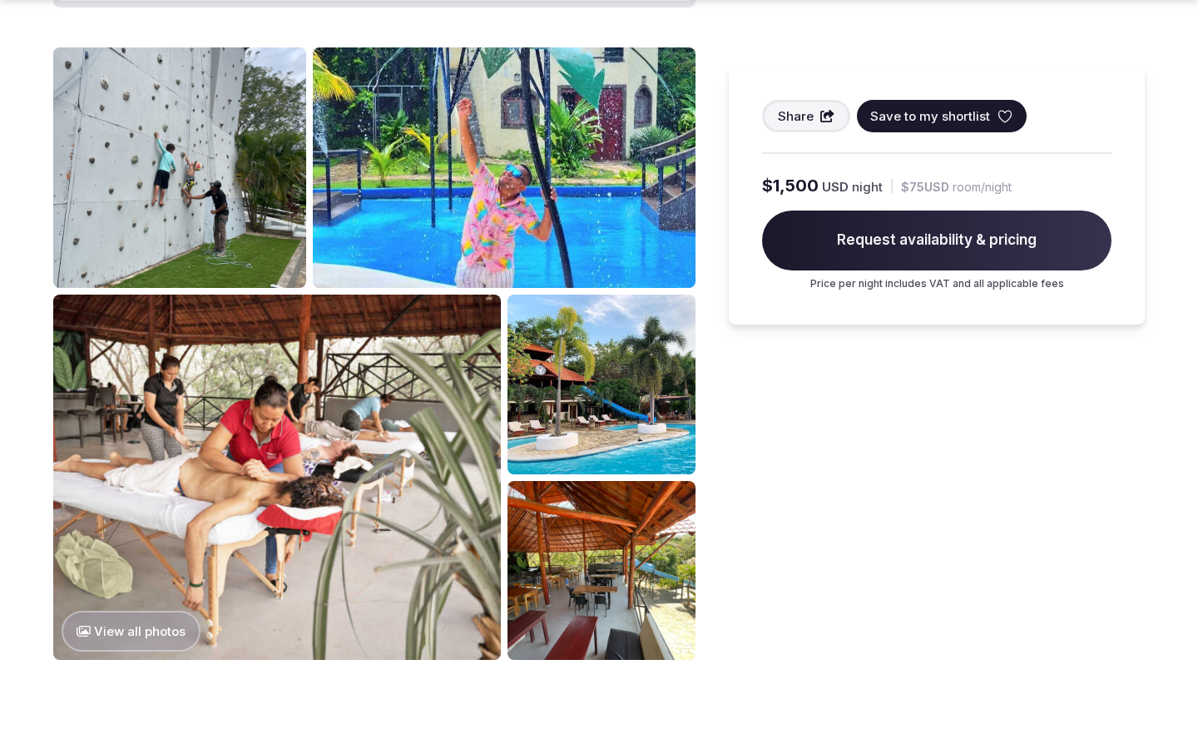
scroll to position [2091, 0]
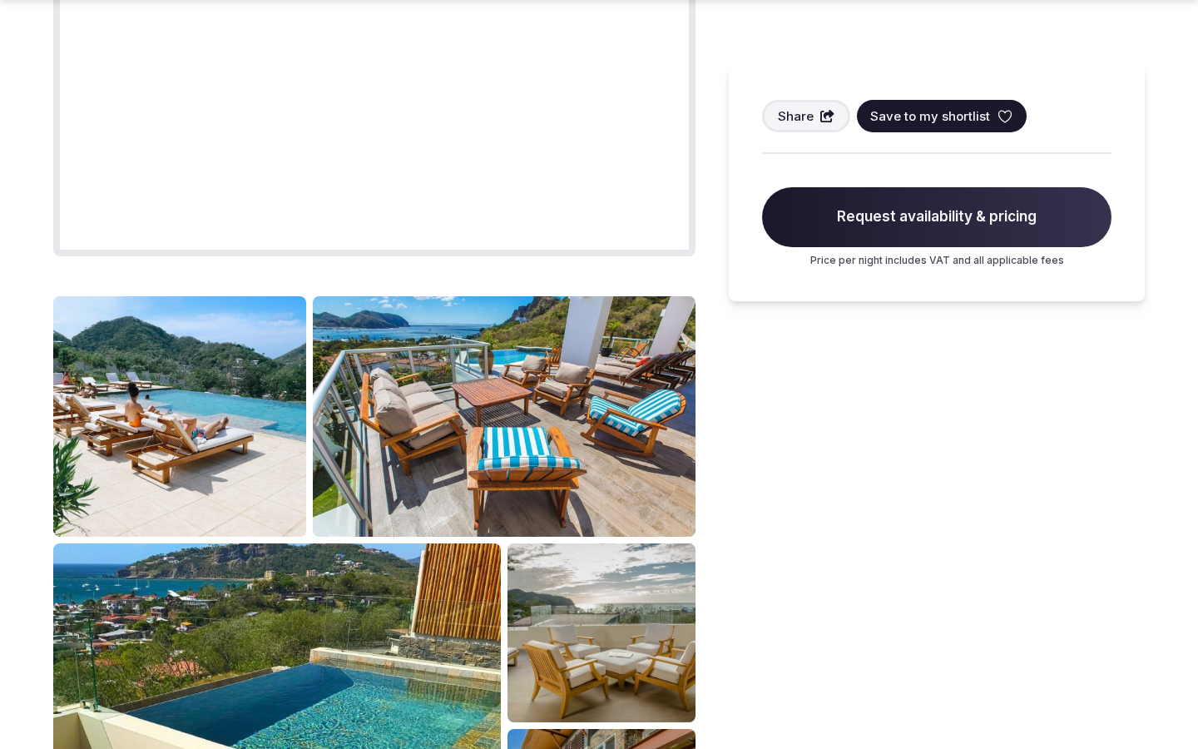
scroll to position [2091, 0]
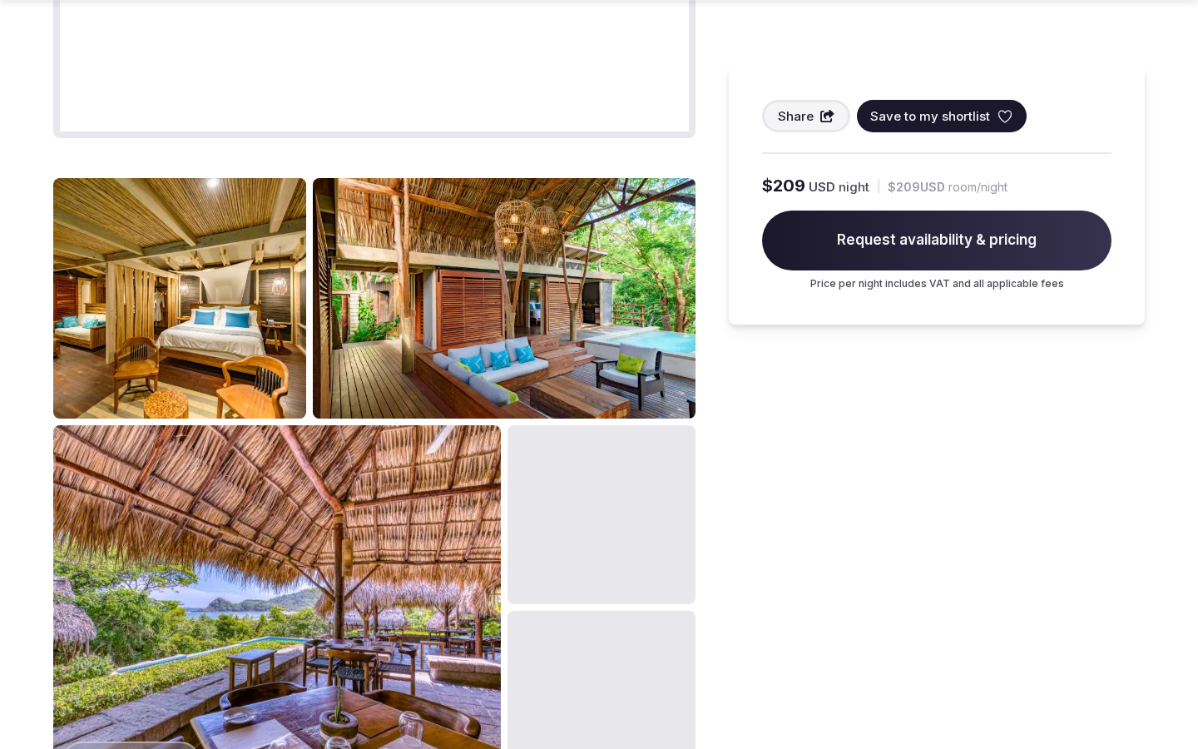
scroll to position [2091, 0]
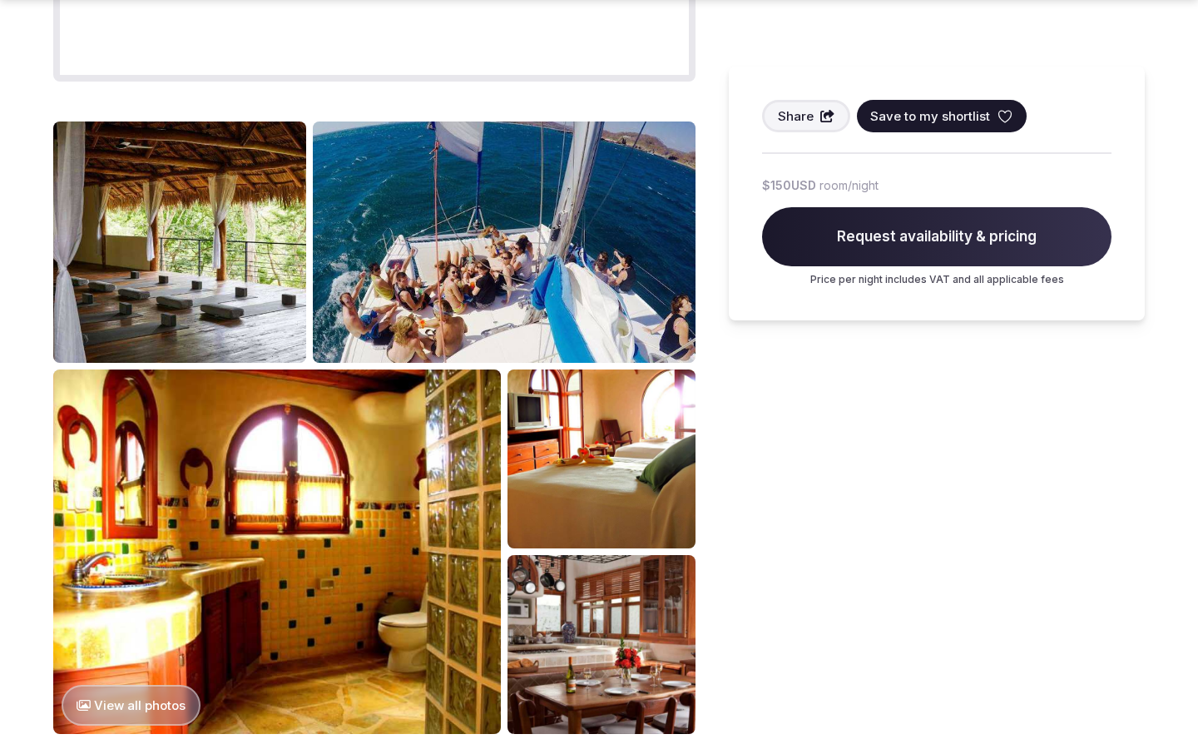
scroll to position [2091, 0]
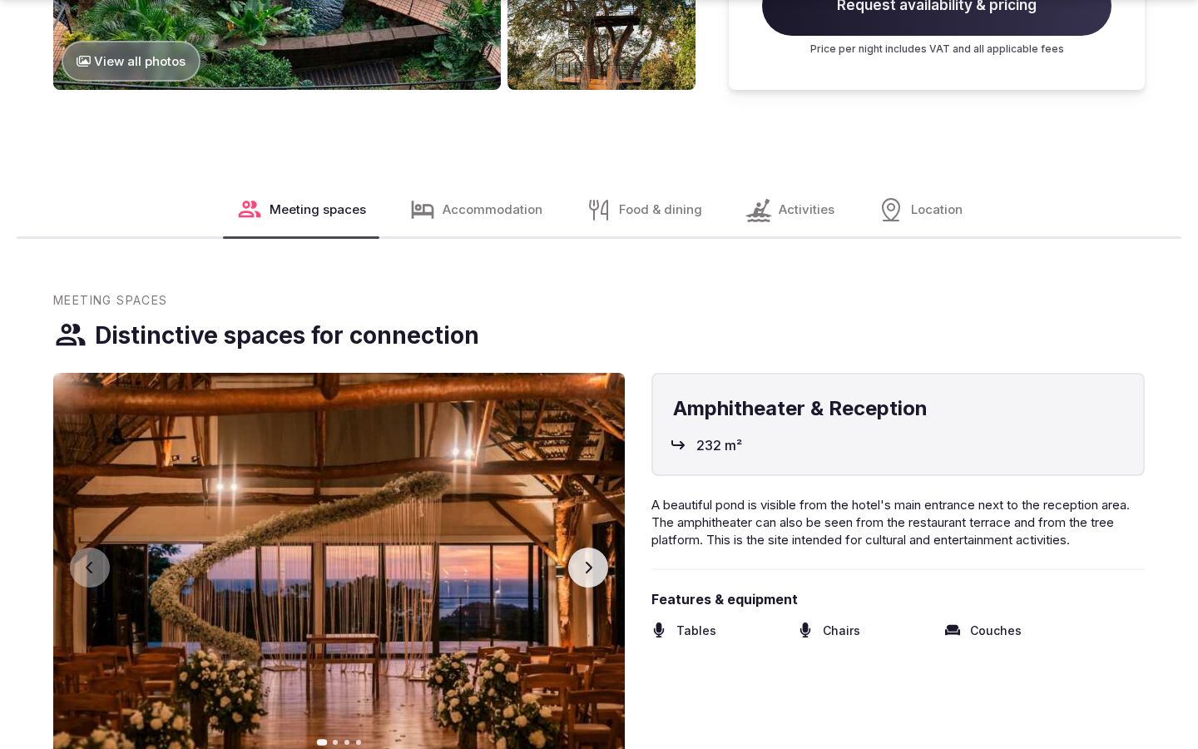
scroll to position [2804, 0]
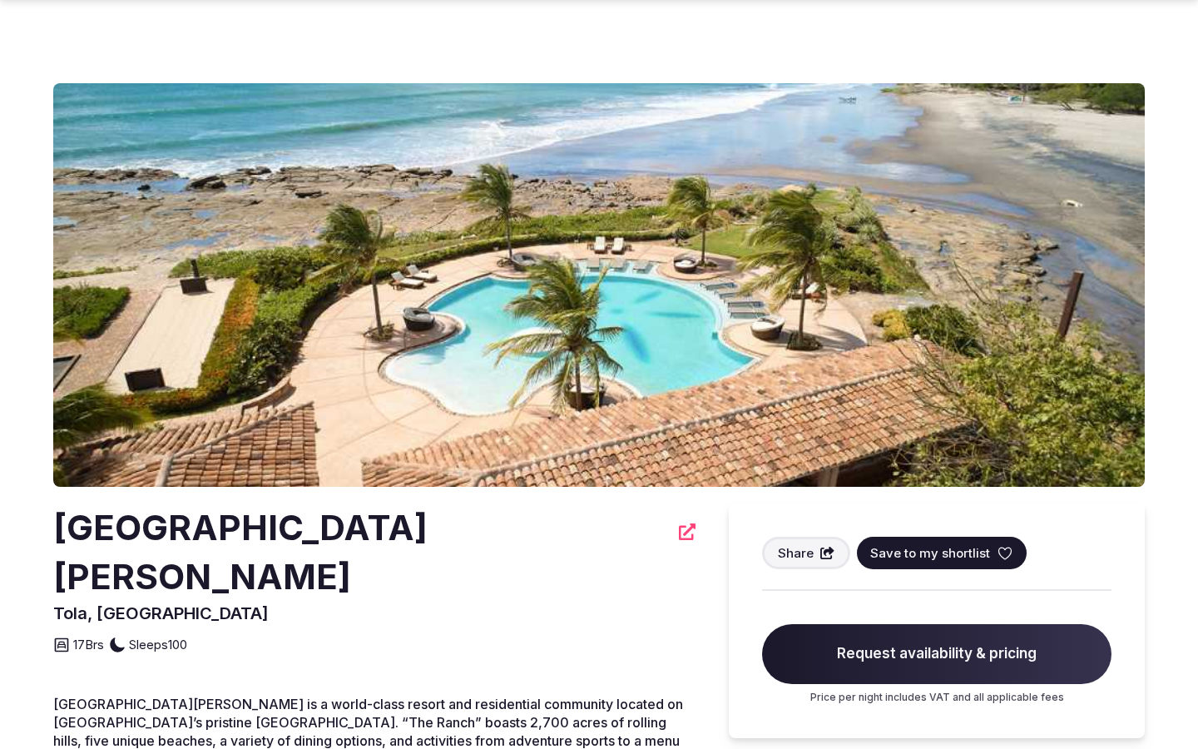
scroll to position [1151, 0]
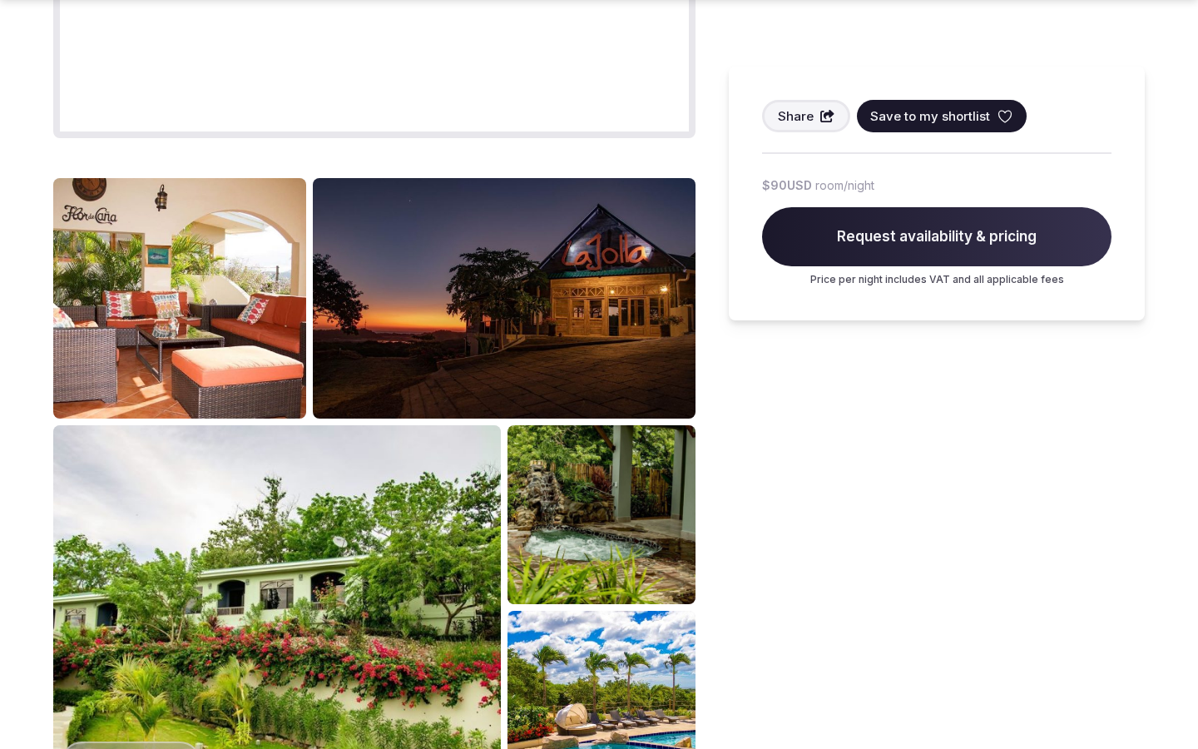
scroll to position [2091, 0]
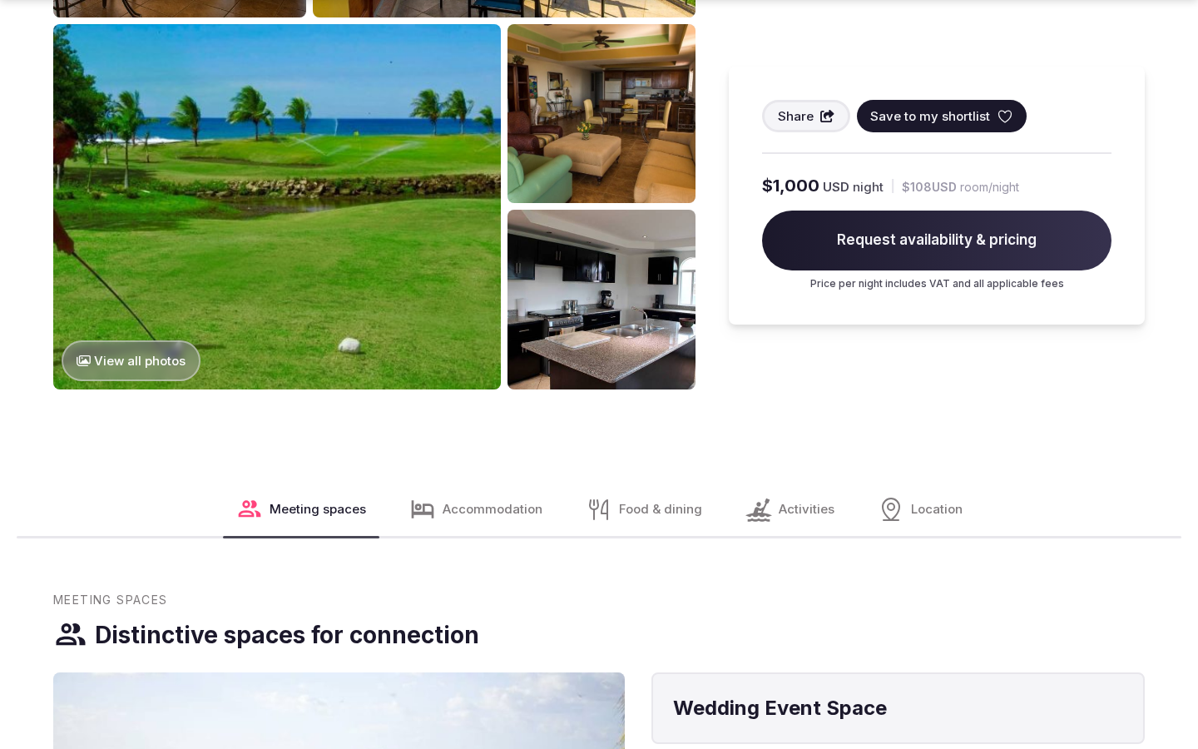
scroll to position [2091, 0]
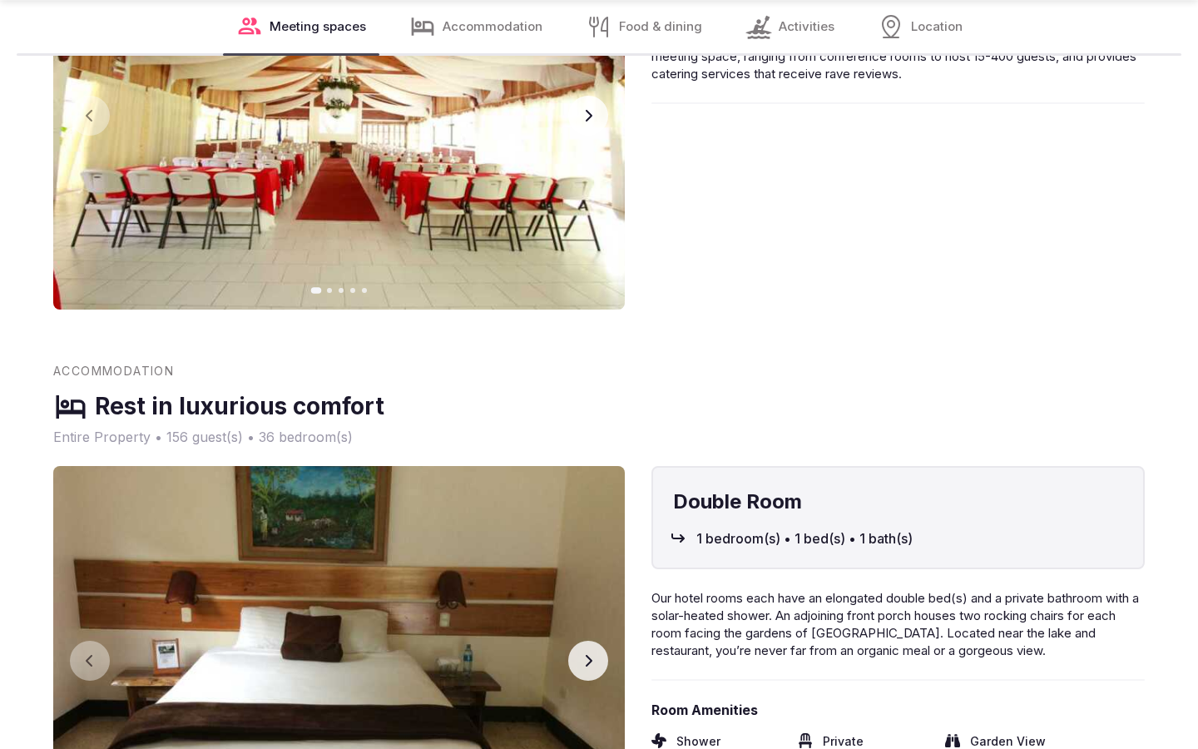
scroll to position [2749, 0]
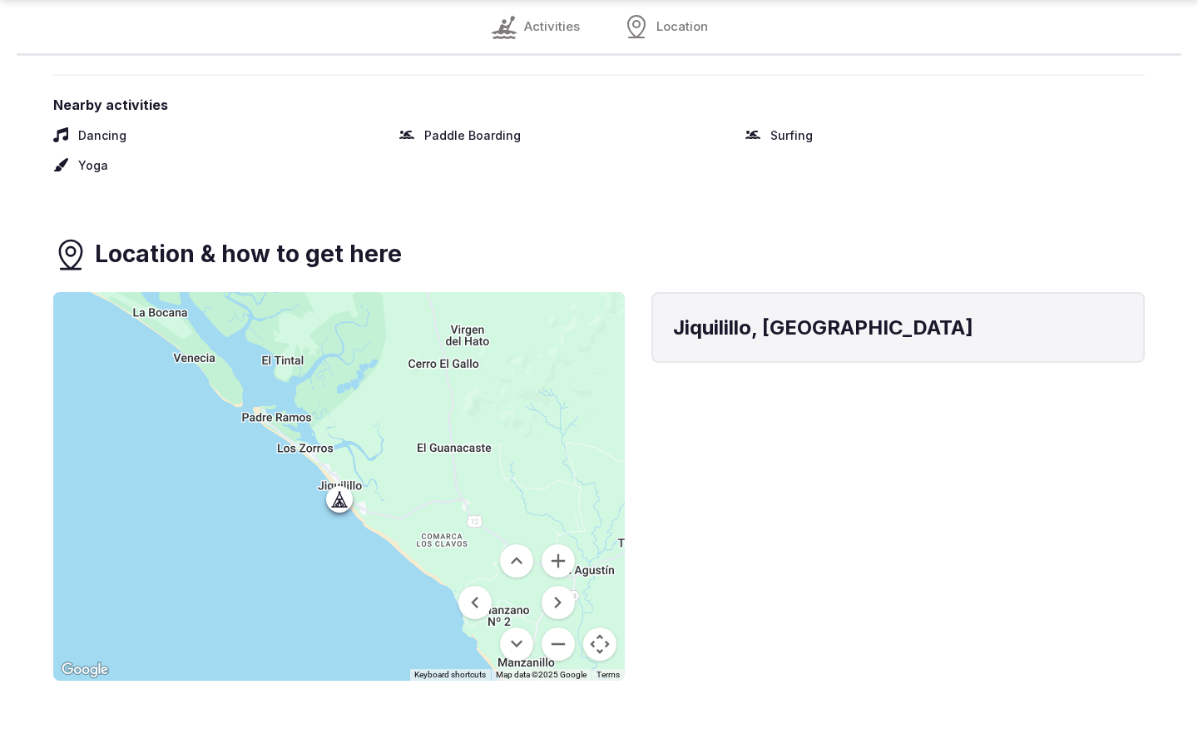
scroll to position [1885, 0]
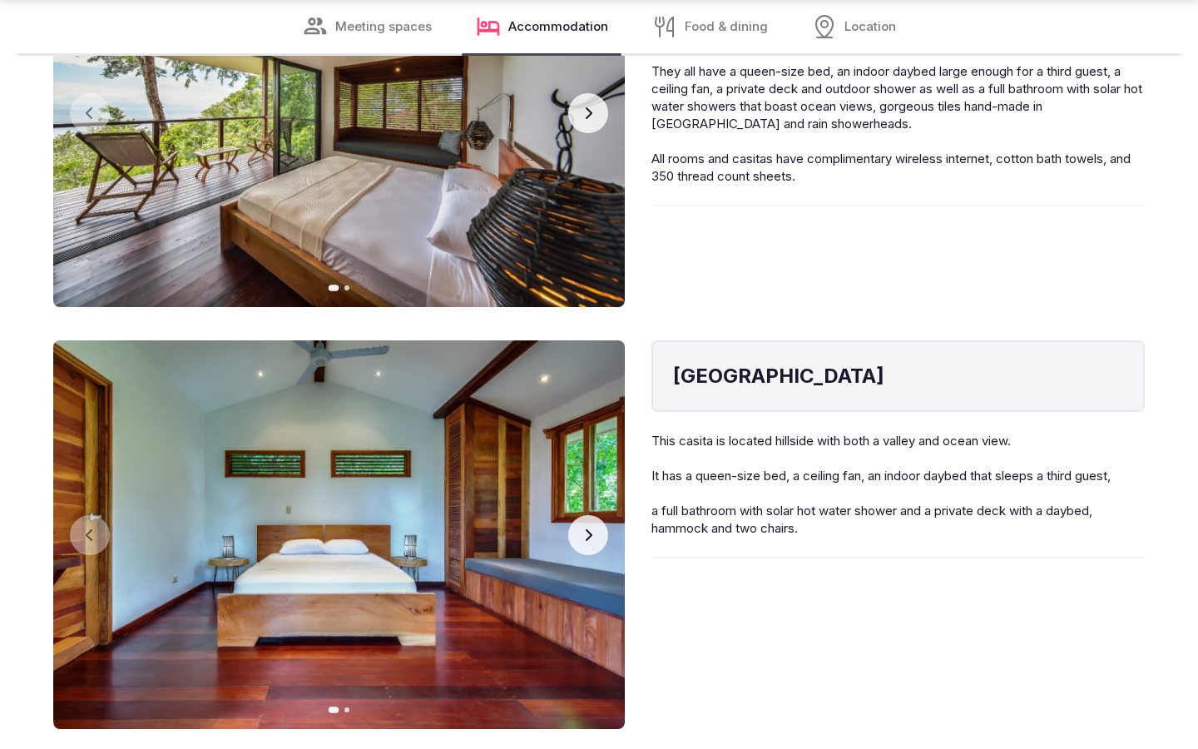
scroll to position [2693, 0]
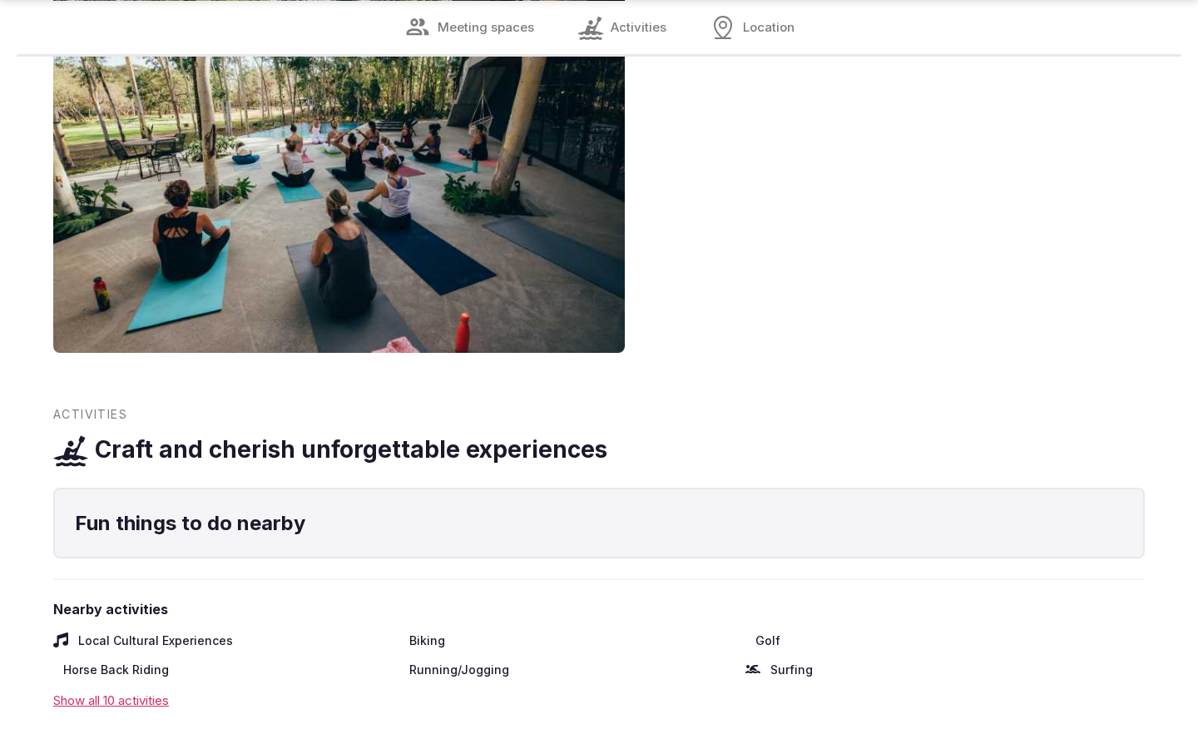
scroll to position [2035, 0]
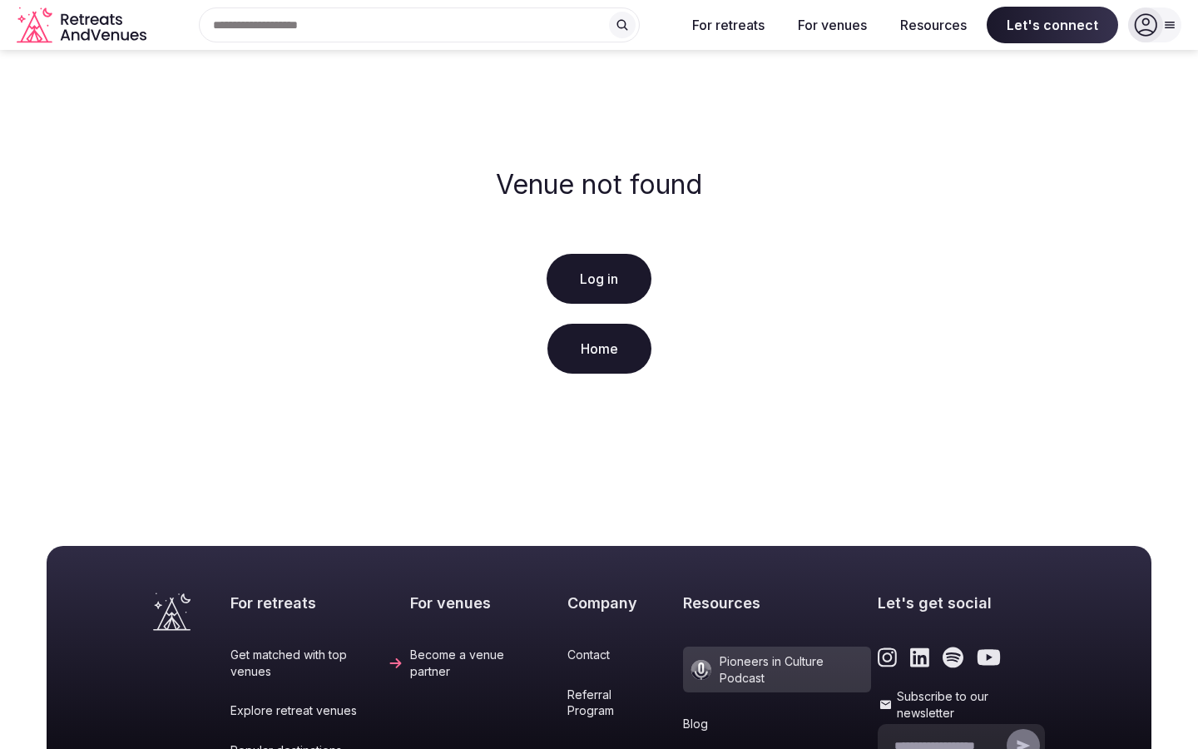
scroll to position [300, 0]
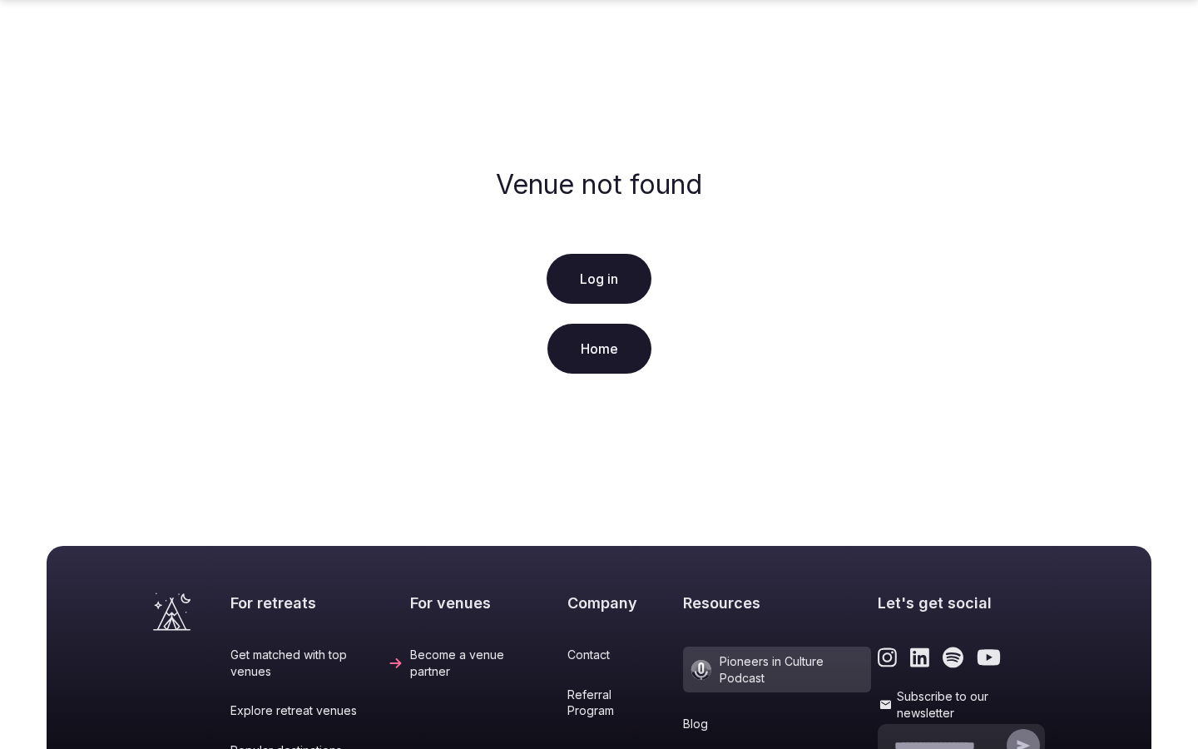
scroll to position [300, 0]
